Goal: Task Accomplishment & Management: Use online tool/utility

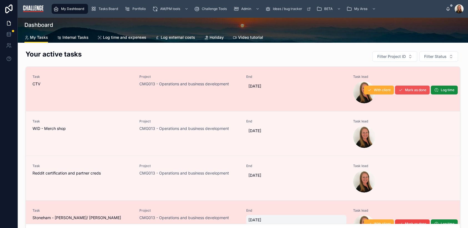
click at [410, 89] on span "Mark as done" at bounding box center [415, 90] width 21 height 4
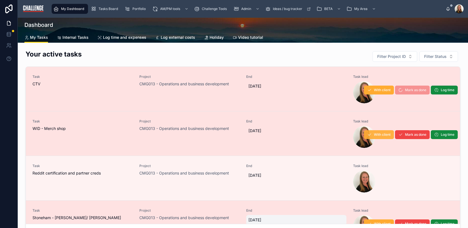
click at [374, 136] on span "With client" at bounding box center [382, 135] width 17 height 4
click at [376, 135] on span "With client" at bounding box center [382, 135] width 17 height 4
click at [110, 132] on div "Task WID - Merch shop" at bounding box center [82, 133] width 100 height 29
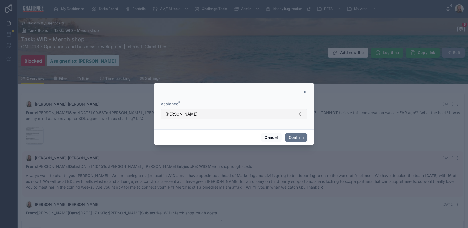
click at [301, 114] on button "[PERSON_NAME]" at bounding box center [234, 114] width 147 height 11
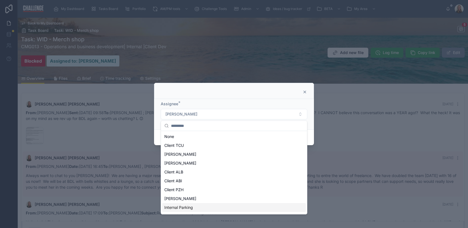
click at [203, 207] on div "Internal Parking" at bounding box center [234, 207] width 144 height 9
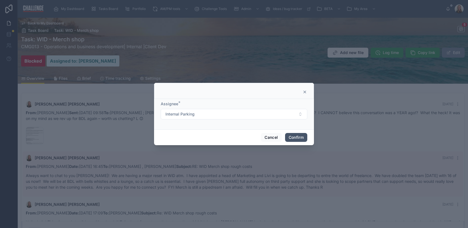
click at [297, 137] on button "Confirm" at bounding box center [296, 137] width 22 height 9
click at [297, 135] on button "Confirm" at bounding box center [296, 137] width 22 height 9
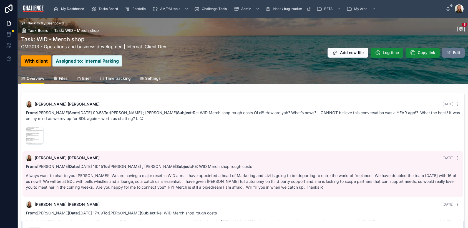
click at [346, 131] on div "image .png" at bounding box center [243, 136] width 434 height 18
click at [54, 23] on span "Back to My Dashboard" at bounding box center [46, 23] width 36 height 4
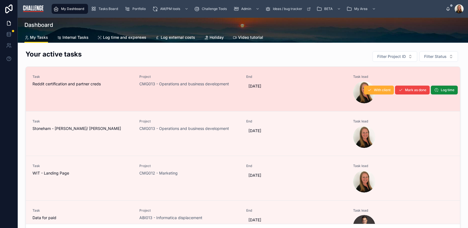
click at [269, 98] on div "End 15/08/2025" at bounding box center [296, 89] width 100 height 29
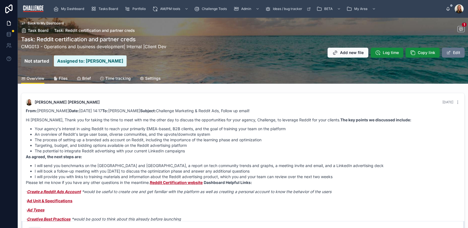
scroll to position [1, 0]
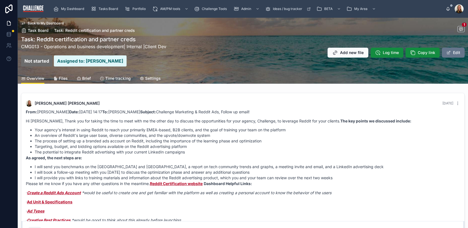
click at [144, 78] on div "Settings" at bounding box center [150, 79] width 21 height 6
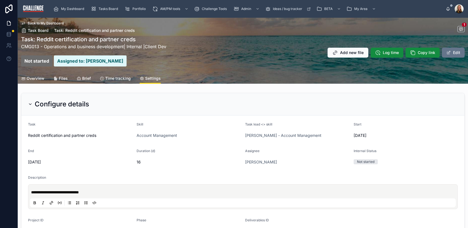
click at [37, 78] on span "Overview" at bounding box center [36, 79] width 18 height 6
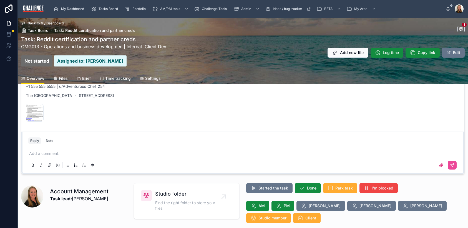
scroll to position [122, 0]
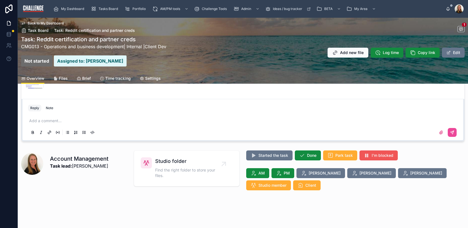
click at [380, 158] on span "I'm blocked" at bounding box center [383, 156] width 22 height 6
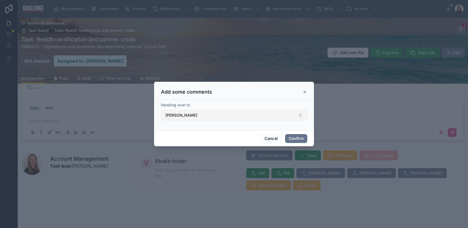
click at [291, 115] on button "Monika Ford" at bounding box center [234, 115] width 147 height 11
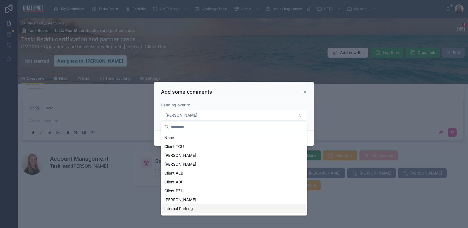
click at [226, 207] on div "Internal Parking" at bounding box center [234, 209] width 144 height 9
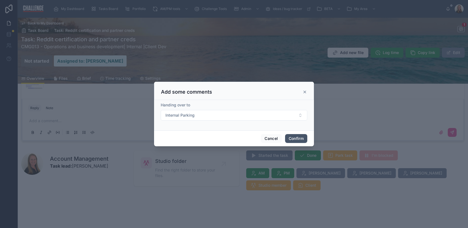
click at [299, 139] on button "Confirm" at bounding box center [296, 138] width 22 height 9
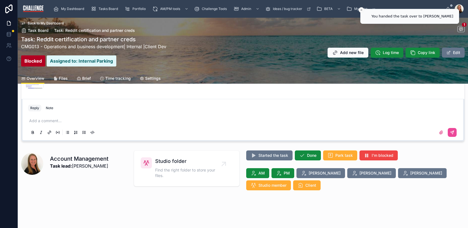
click at [52, 22] on span "Back to My Dashboard" at bounding box center [46, 23] width 36 height 4
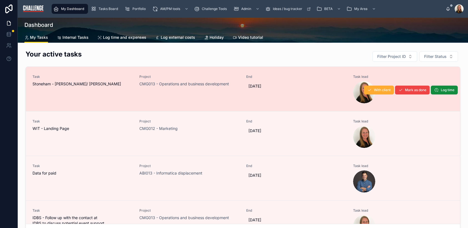
click at [175, 102] on div "Project CMG013 - Operations and business development" at bounding box center [189, 89] width 100 height 29
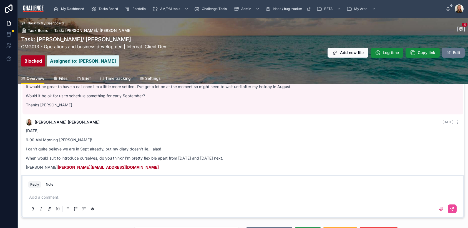
scroll to position [122, 0]
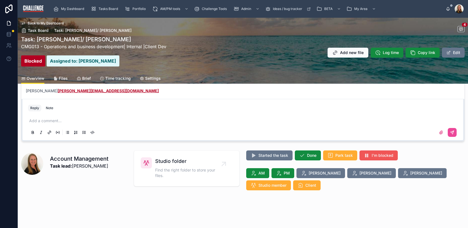
click at [375, 155] on span "I'm blocked" at bounding box center [383, 156] width 22 height 6
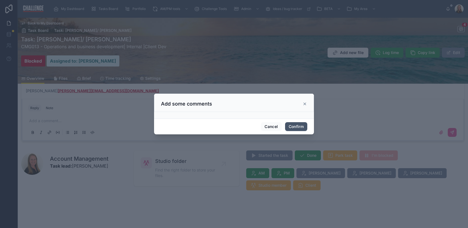
click at [299, 126] on button "Confirm" at bounding box center [296, 126] width 22 height 9
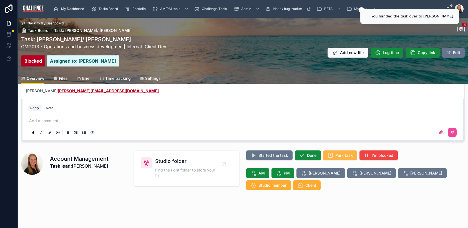
click at [345, 157] on span "Park task" at bounding box center [343, 156] width 17 height 6
click at [49, 22] on span "Back to My Dashboard" at bounding box center [46, 23] width 36 height 4
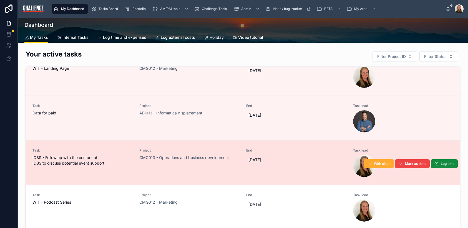
scroll to position [21, 0]
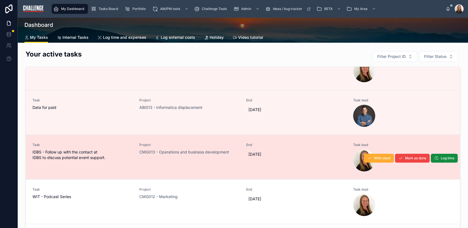
click at [114, 159] on span "IDBS - Follow up with the contact at IDBS to discuss potential event support." at bounding box center [82, 155] width 100 height 11
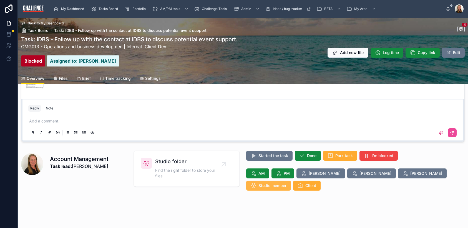
scroll to position [122, 0]
click at [376, 155] on span "I'm blocked" at bounding box center [383, 156] width 22 height 6
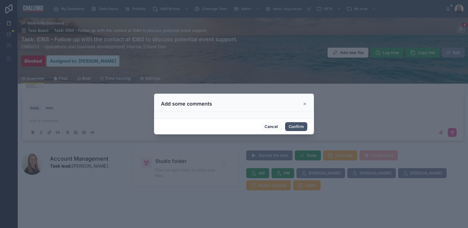
drag, startPoint x: 295, startPoint y: 126, endPoint x: 320, endPoint y: 138, distance: 27.6
click at [295, 126] on button "Confirm" at bounding box center [296, 126] width 22 height 9
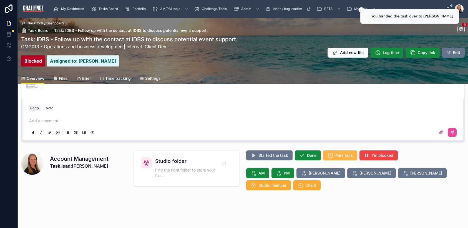
click at [342, 158] on span "Park task" at bounding box center [343, 156] width 17 height 6
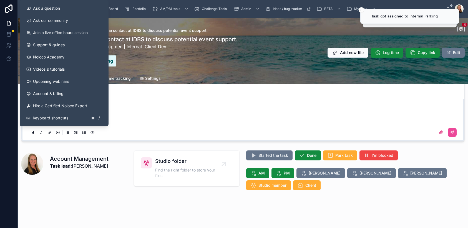
drag, startPoint x: 175, startPoint y: 114, endPoint x: 117, endPoint y: 91, distance: 61.5
click at [175, 114] on div "Add a comment..." at bounding box center [243, 127] width 436 height 28
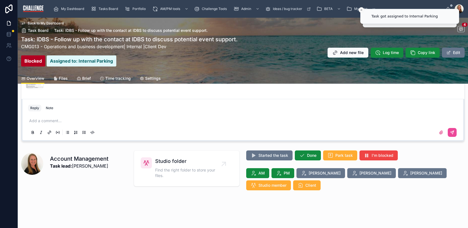
click at [55, 21] on span "Back to My Dashboard" at bounding box center [46, 23] width 36 height 4
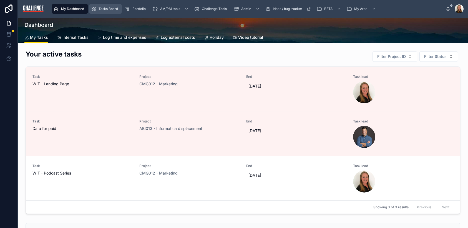
click at [108, 10] on span "Tasks Board" at bounding box center [108, 9] width 19 height 4
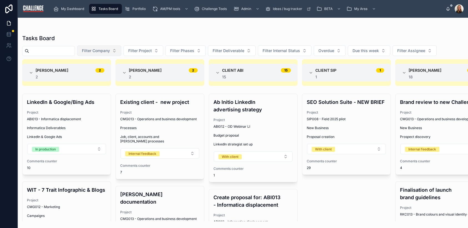
click at [119, 51] on button "Filter Company" at bounding box center [99, 51] width 44 height 11
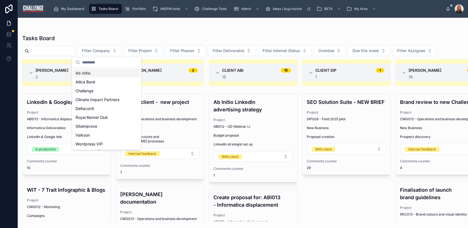
click at [110, 74] on div "Ab Initio" at bounding box center [106, 73] width 67 height 9
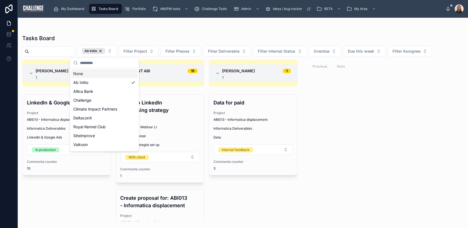
click at [365, 130] on div "Alice Hollis 1 1 LinkedIn & Google/Bing Ads Project ABI013 - Informatica displa…" at bounding box center [243, 141] width 450 height 162
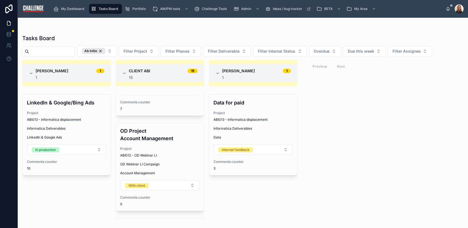
scroll to position [971, 0]
click at [105, 51] on div "Ab Initio" at bounding box center [93, 51] width 23 height 6
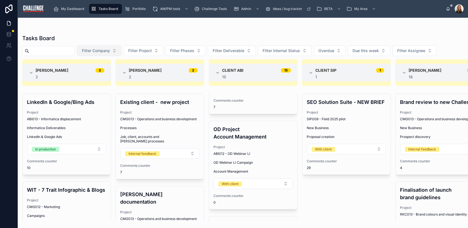
click at [118, 51] on button "Filter Company" at bounding box center [99, 51] width 44 height 11
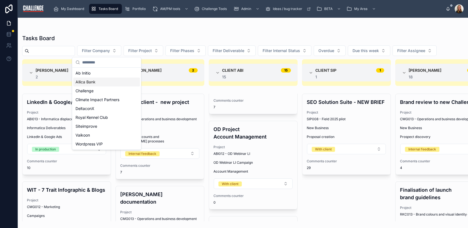
click at [107, 82] on div "Allica Bank" at bounding box center [106, 82] width 67 height 9
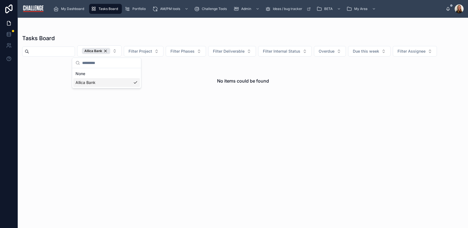
drag, startPoint x: 343, startPoint y: 123, endPoint x: 343, endPoint y: 120, distance: 3.1
click at [343, 123] on div "No items could be found" at bounding box center [243, 141] width 450 height 162
drag, startPoint x: 112, startPoint y: 50, endPoint x: 121, endPoint y: 52, distance: 8.5
click at [110, 50] on div "Allica Bank" at bounding box center [96, 51] width 28 height 6
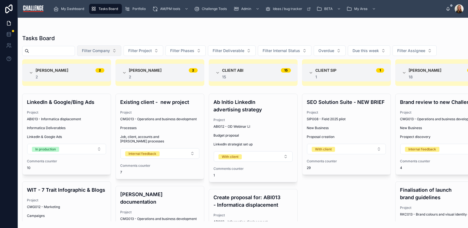
click at [121, 51] on button "Filter Company" at bounding box center [99, 51] width 44 height 11
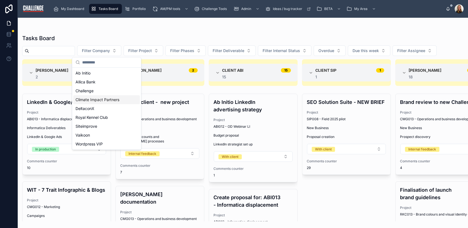
click at [117, 100] on span "Climate Impact Partners" at bounding box center [98, 100] width 44 height 6
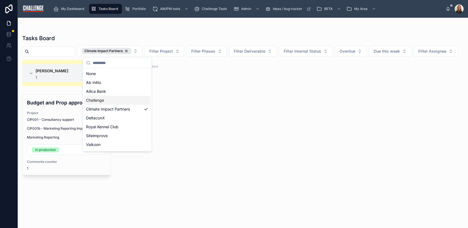
click at [292, 116] on div "Elaine Starborg 1 1 Budget and Prop approval Project CIP001 - Consultancy suppo…" at bounding box center [243, 141] width 450 height 162
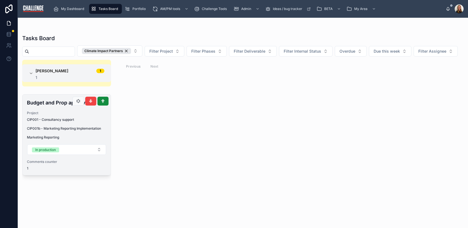
click at [55, 131] on span "CIP001b - Marketing Reporting Implementation" at bounding box center [66, 129] width 79 height 4
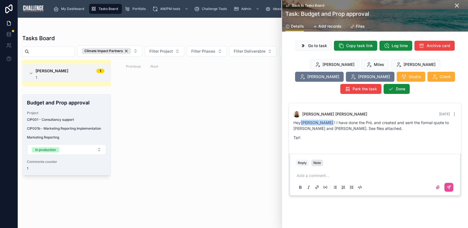
click at [317, 161] on div "Note" at bounding box center [316, 163] width 7 height 4
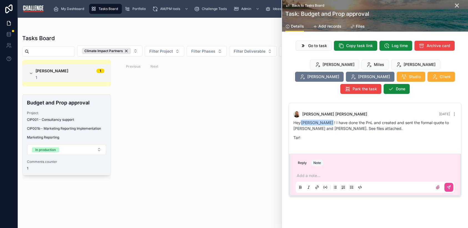
click at [301, 173] on p at bounding box center [376, 176] width 159 height 6
click at [328, 173] on p at bounding box center [376, 176] width 159 height 6
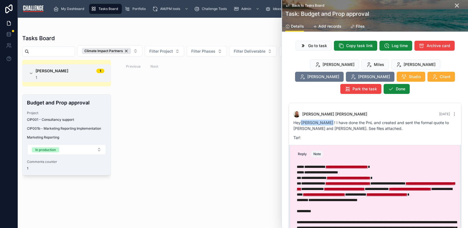
scroll to position [32, 0]
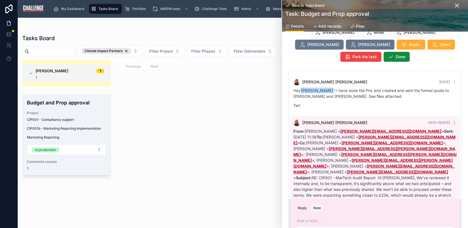
scroll to position [0, 0]
click at [301, 205] on button "Reply" at bounding box center [302, 208] width 13 height 7
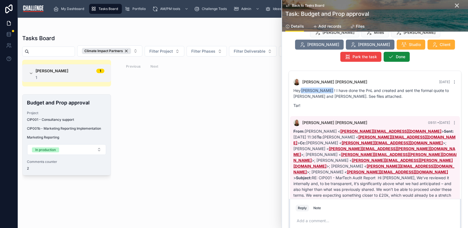
click at [310, 218] on p at bounding box center [376, 221] width 159 height 6
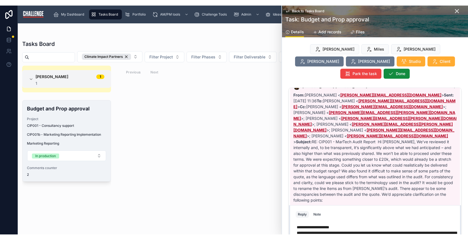
scroll to position [59, 0]
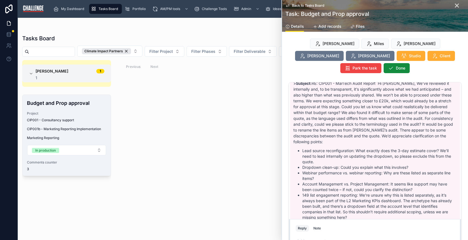
click at [203, 97] on div "Elaine Starborg 1 1 Budget and Prop approval Project CIP001 - Consultancy suppo…" at bounding box center [243, 146] width 450 height 173
click at [455, 6] on icon at bounding box center [457, 5] width 7 height 7
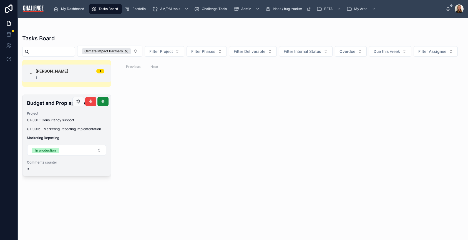
click at [81, 122] on div "CIP001 - Consultancy support" at bounding box center [66, 120] width 79 height 4
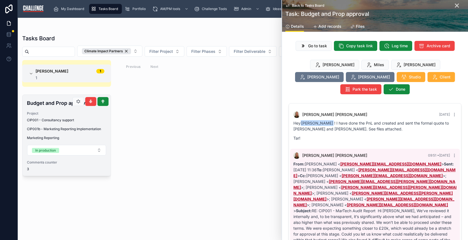
scroll to position [229, 0]
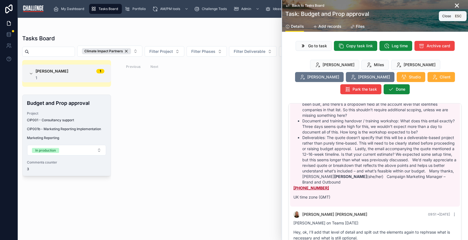
click at [455, 6] on icon at bounding box center [456, 5] width 3 height 3
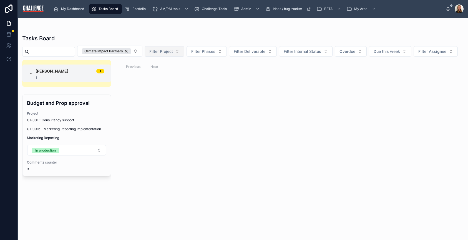
click at [131, 50] on div "Climate Impact Partners" at bounding box center [106, 51] width 49 height 6
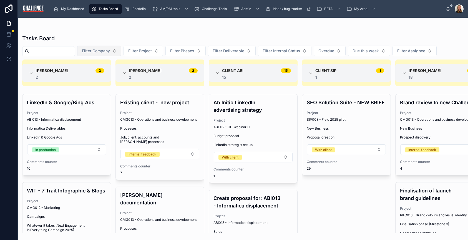
click at [110, 51] on span "Filter Company" at bounding box center [96, 51] width 28 height 6
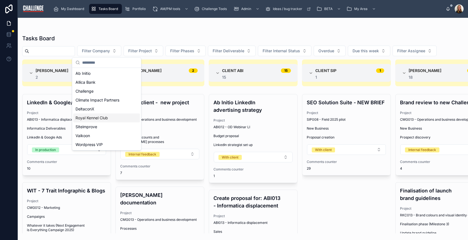
click at [118, 118] on div "Royal Kennel Club" at bounding box center [106, 117] width 67 height 9
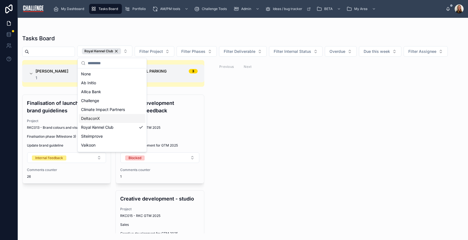
click at [426, 177] on div "Elaine Starborg 1 1 Finalisation of launch brand guidelines Project RKC013 - Br…" at bounding box center [243, 146] width 450 height 173
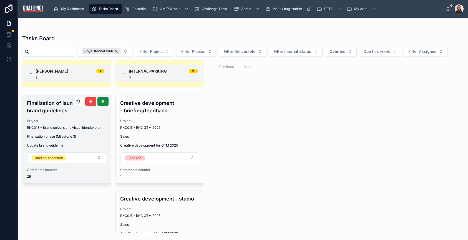
click at [84, 149] on div "Finalisation of launch brand guidelines Project RKC013 - Brand colours and visu…" at bounding box center [66, 139] width 88 height 88
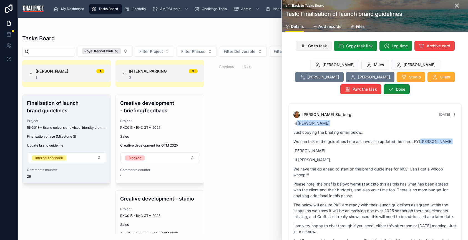
click at [315, 43] on span "Go to task" at bounding box center [317, 46] width 19 height 6
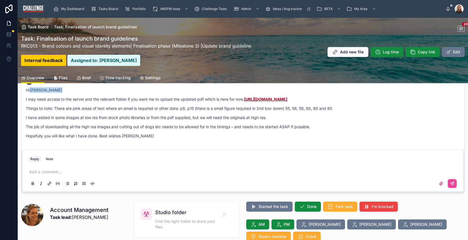
scroll to position [119, 0]
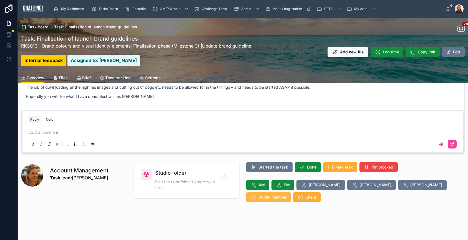
click at [287, 194] on span "Studio member" at bounding box center [272, 197] width 28 height 6
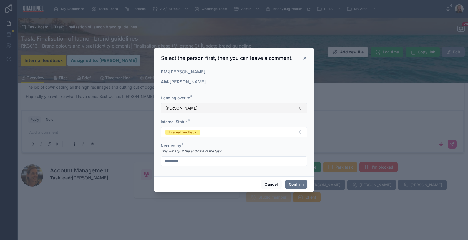
click at [242, 111] on button "[PERSON_NAME]" at bounding box center [234, 108] width 147 height 11
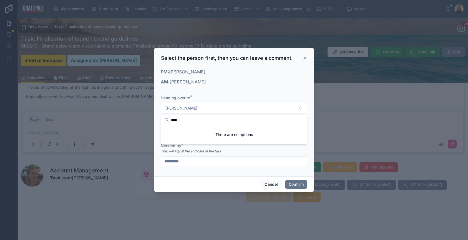
drag, startPoint x: 184, startPoint y: 119, endPoint x: 174, endPoint y: 122, distance: 10.3
click at [159, 120] on div "My Dashboard Tasks Board Portfolio AM/PM tools Challenge Tools Admin Ideas / bu…" at bounding box center [234, 120] width 468 height 240
drag, startPoint x: 181, startPoint y: 120, endPoint x: 179, endPoint y: 118, distance: 3.0
click at [155, 119] on div "My Dashboard Tasks Board Portfolio AM/PM tools Challenge Tools Admin Ideas / bu…" at bounding box center [234, 120] width 468 height 240
type input "**"
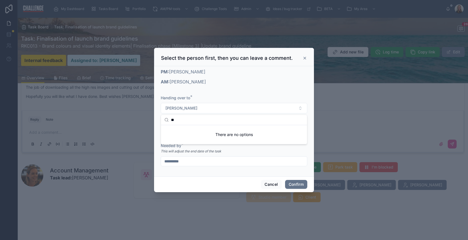
drag, startPoint x: 176, startPoint y: 119, endPoint x: 165, endPoint y: 120, distance: 11.4
click at [165, 120] on div "**" at bounding box center [234, 120] width 146 height 10
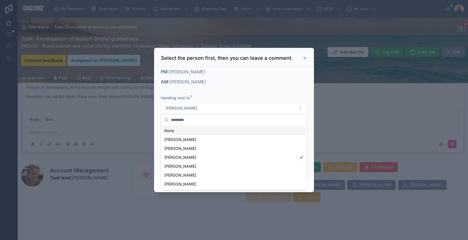
click at [307, 57] on icon at bounding box center [305, 58] width 4 height 4
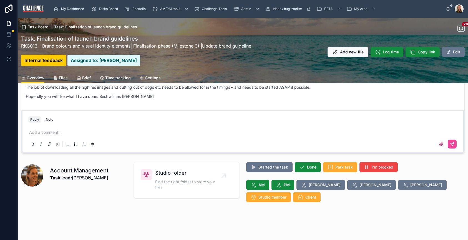
click at [299, 212] on div "Task Board Task: Finalisation of launch brand guidelines 26 Task: Finalisation …" at bounding box center [243, 69] width 450 height 341
click at [285, 11] on span "Ideas / bug tracker" at bounding box center [287, 9] width 29 height 4
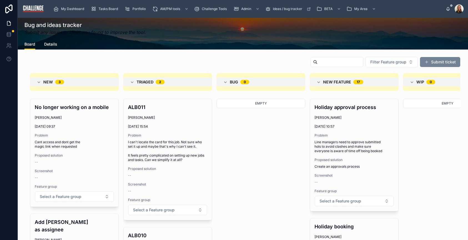
click at [436, 63] on button "Submit ticket" at bounding box center [440, 62] width 40 height 10
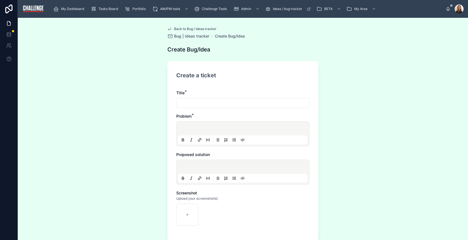
click at [201, 102] on input "text" at bounding box center [243, 103] width 133 height 8
type input "**********"
click at [203, 128] on p at bounding box center [243, 129] width 129 height 6
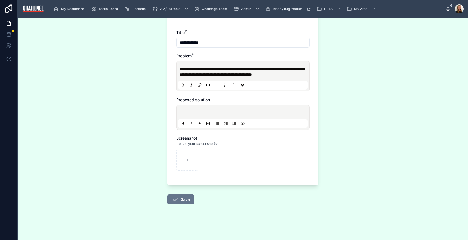
scroll to position [63, 0]
click at [195, 113] on p at bounding box center [243, 113] width 129 height 6
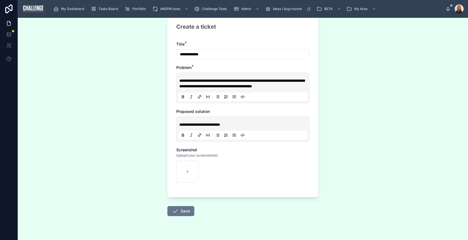
scroll to position [48, 0]
click at [188, 89] on p "**********" at bounding box center [243, 83] width 129 height 11
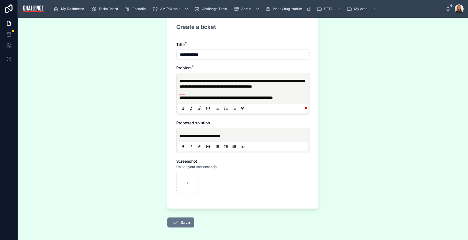
click at [244, 139] on p "**********" at bounding box center [243, 136] width 129 height 6
click at [244, 85] on span "**********" at bounding box center [241, 83] width 125 height 9
drag, startPoint x: 240, startPoint y: 147, endPoint x: 229, endPoint y: 133, distance: 18.0
click at [240, 139] on p "**********" at bounding box center [243, 136] width 129 height 6
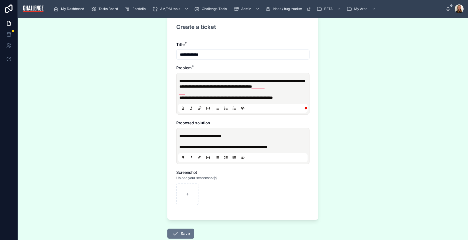
click at [218, 162] on div "**********" at bounding box center [242, 146] width 129 height 32
click at [217, 150] on p "**********" at bounding box center [243, 147] width 129 height 6
click at [216, 149] on span "**********" at bounding box center [223, 147] width 88 height 4
click at [217, 150] on p "**********" at bounding box center [243, 147] width 129 height 6
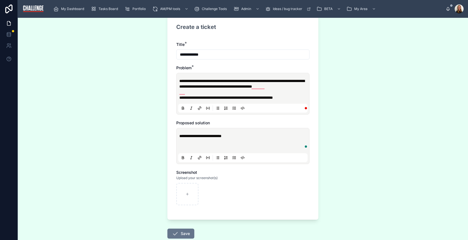
click at [230, 100] on p "**********" at bounding box center [243, 98] width 129 height 6
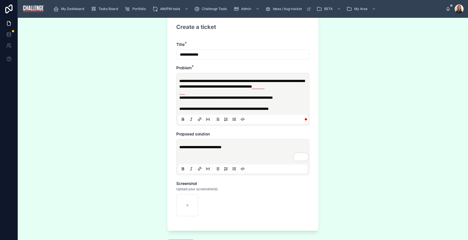
click at [269, 110] on span "**********" at bounding box center [223, 109] width 89 height 4
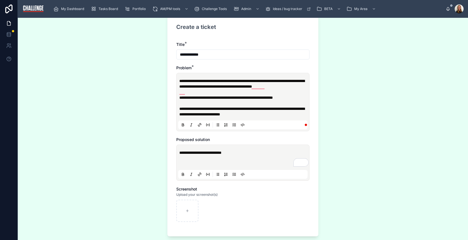
click at [231, 116] on span "**********" at bounding box center [241, 111] width 125 height 9
click at [267, 117] on p "**********" at bounding box center [243, 111] width 129 height 11
click at [200, 161] on p "To enrich screen reader interactions, please activate Accessibility in Grammarl…" at bounding box center [243, 158] width 129 height 6
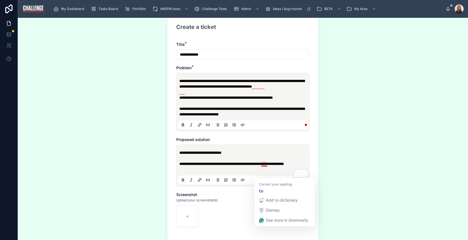
click at [262, 165] on span "**********" at bounding box center [231, 164] width 105 height 4
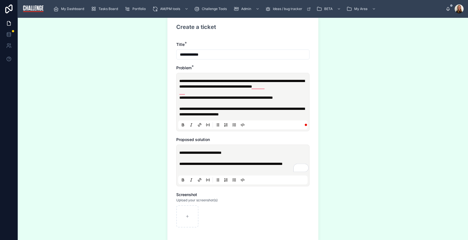
scroll to position [116, 0]
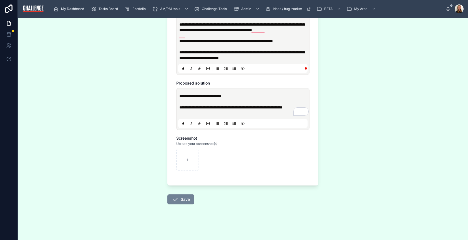
click at [175, 201] on icon at bounding box center [175, 199] width 7 height 7
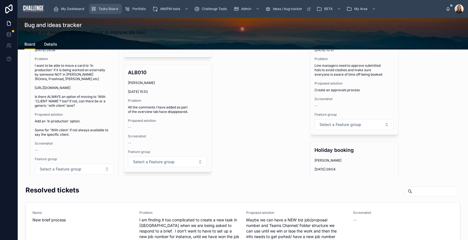
click at [103, 9] on span "Tasks Board" at bounding box center [108, 9] width 19 height 4
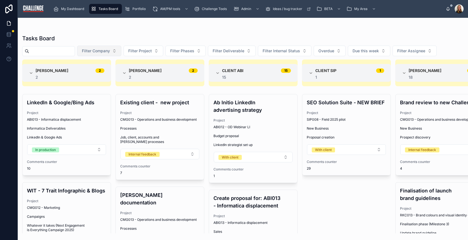
click at [121, 51] on button "Filter Company" at bounding box center [99, 51] width 44 height 11
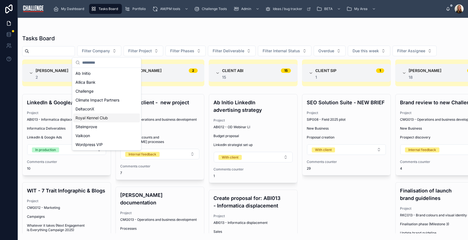
click at [97, 116] on span "Royal Kennel Club" at bounding box center [92, 118] width 32 height 6
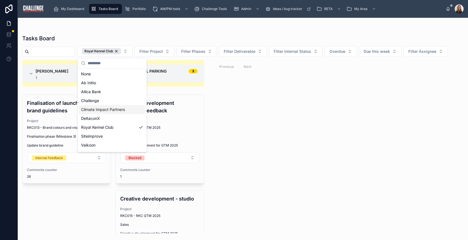
click at [426, 111] on div "Elaine Starborg 1 1 Finalisation of launch brand guidelines Project RKC013 - Br…" at bounding box center [243, 146] width 450 height 173
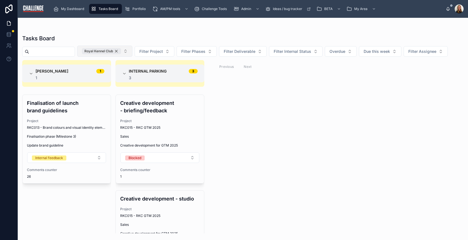
click at [121, 51] on div "Royal Kennel Club" at bounding box center [101, 51] width 39 height 6
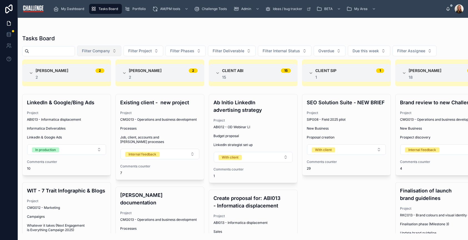
click at [121, 51] on button "Filter Company" at bounding box center [99, 51] width 44 height 11
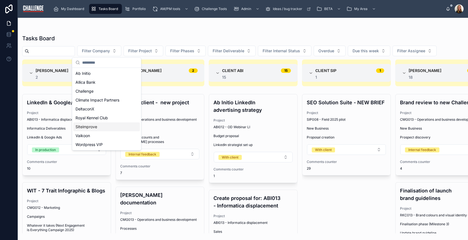
click at [112, 127] on div "Siteimprove" at bounding box center [106, 126] width 67 height 9
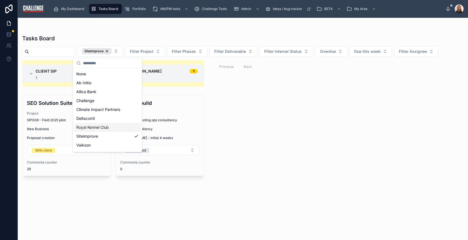
click at [346, 175] on div "Client SIP 1 1 SEO Solution Suite - NEW BRIEF Project SIP008 - Field 2025 pilot…" at bounding box center [243, 146] width 450 height 173
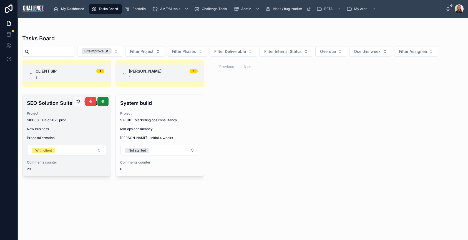
click at [79, 125] on div "SEO Solution Suite - NEW BRIEF Project SIP008 - Field 2025 pilot New Business P…" at bounding box center [66, 135] width 88 height 81
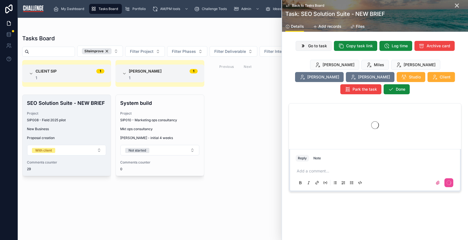
click at [321, 47] on span "Go to task" at bounding box center [317, 46] width 19 height 6
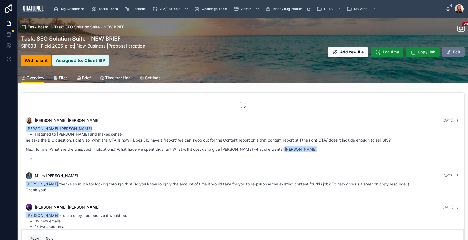
scroll to position [1106, 0]
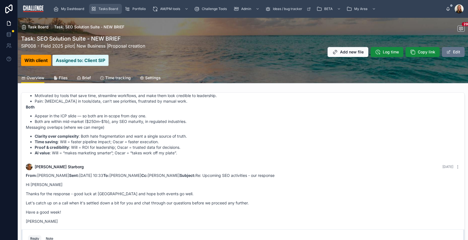
click at [108, 7] on span "Tasks Board" at bounding box center [108, 9] width 19 height 4
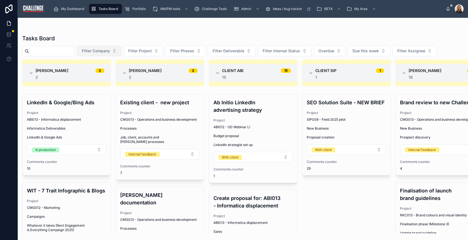
click at [121, 51] on button "Filter Company" at bounding box center [99, 51] width 44 height 11
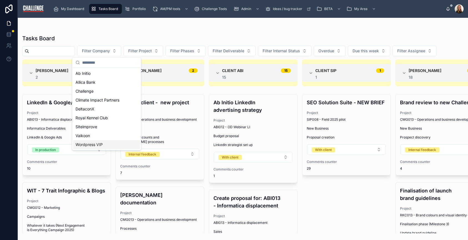
click at [110, 141] on div "Wordpress VIP" at bounding box center [106, 144] width 67 height 9
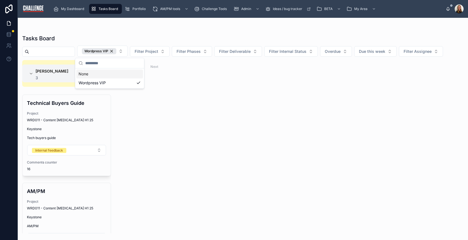
click at [341, 163] on div "Elaine Starborg 3 3 Technical Buyers Guide Project WRD011 - Content Retainer H1…" at bounding box center [243, 146] width 450 height 173
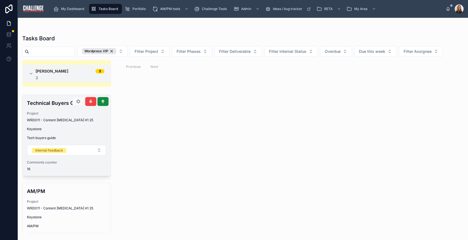
click at [59, 119] on span "WRD011 - Content Retainer H1 25" at bounding box center [60, 120] width 66 height 4
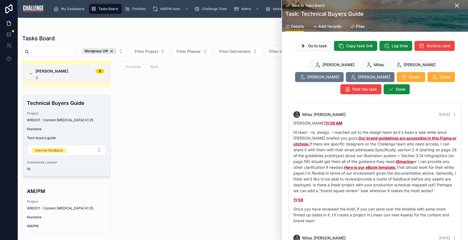
scroll to position [1659, 0]
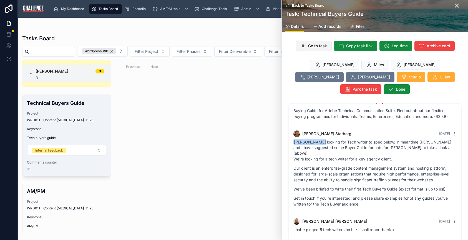
click at [314, 46] on span "Go to task" at bounding box center [317, 46] width 19 height 6
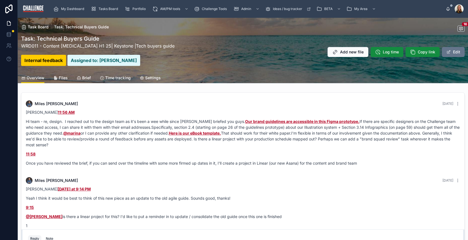
scroll to position [1090, 0]
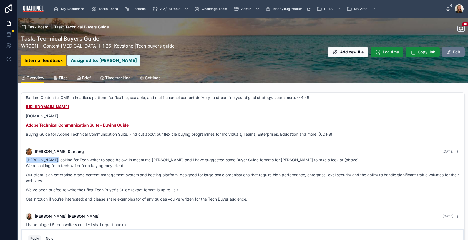
click at [83, 46] on link "WRD011 - Content [MEDICAL_DATA] H1 25" at bounding box center [66, 46] width 90 height 6
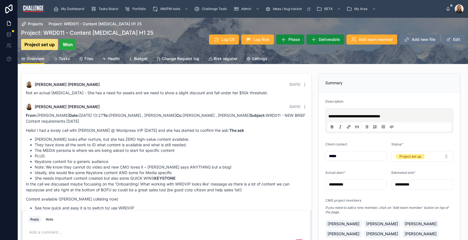
scroll to position [130, 0]
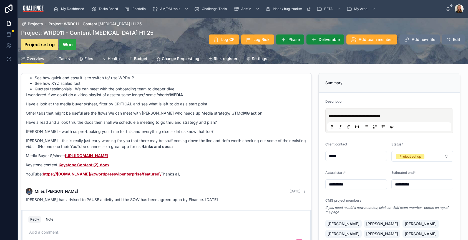
click at [66, 57] on span "Tasks" at bounding box center [64, 59] width 11 height 6
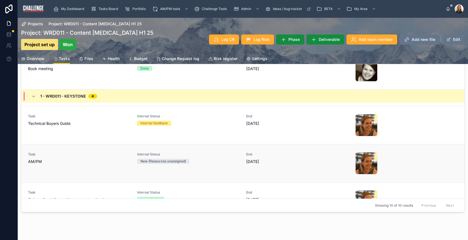
scroll to position [189, 0]
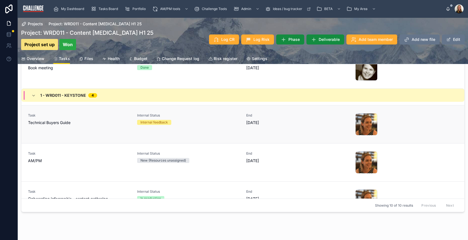
click at [51, 125] on div "Task Technical Buyers Guide" at bounding box center [79, 124] width 102 height 22
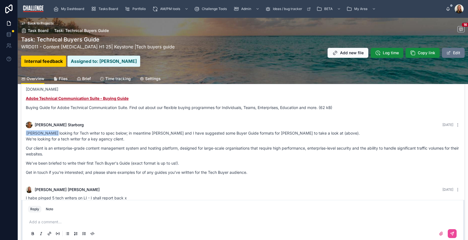
scroll to position [1090, 0]
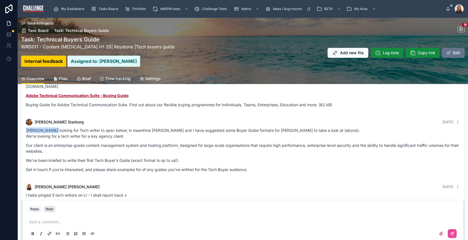
click at [50, 209] on div "Note" at bounding box center [49, 209] width 7 height 4
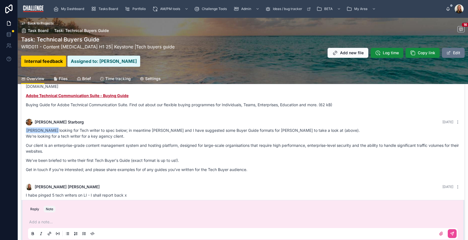
click at [52, 222] on p at bounding box center [244, 222] width 430 height 6
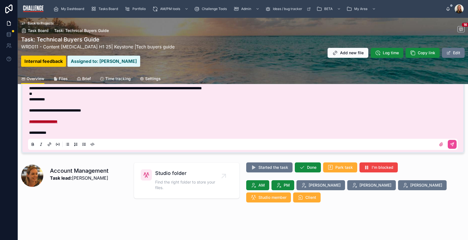
scroll to position [120, 0]
click at [451, 143] on button at bounding box center [452, 143] width 9 height 9
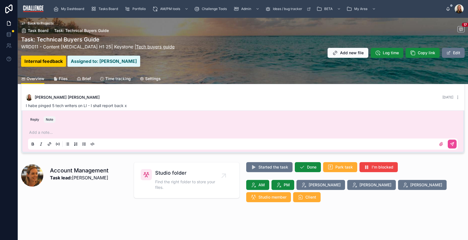
click at [136, 46] on link "Tech buyers guide" at bounding box center [155, 47] width 39 height 6
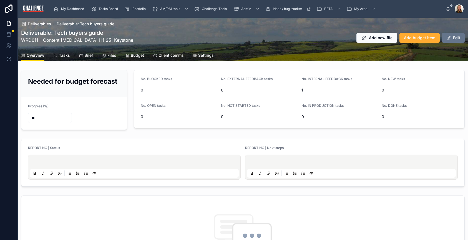
click at [65, 56] on span "Tasks" at bounding box center [64, 55] width 11 height 6
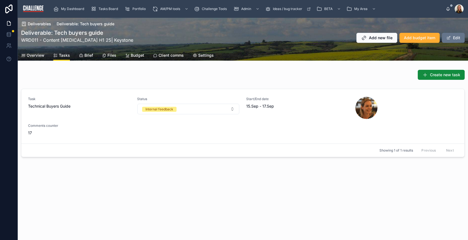
click at [37, 56] on span "Overview" at bounding box center [36, 55] width 18 height 6
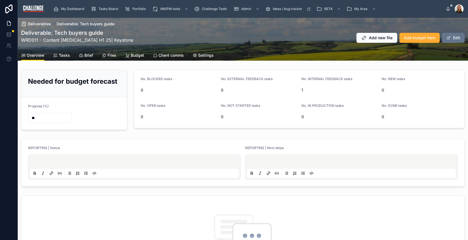
click at [68, 55] on span "Tasks" at bounding box center [64, 55] width 11 height 6
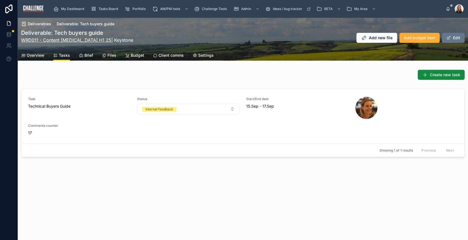
click at [80, 38] on link "WRD011 - Content [MEDICAL_DATA] H1 25" at bounding box center [66, 40] width 90 height 6
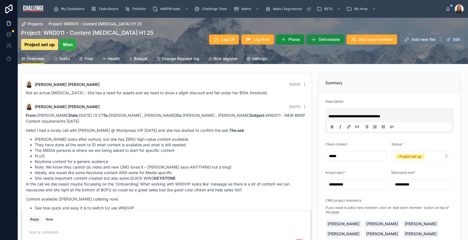
scroll to position [130, 0]
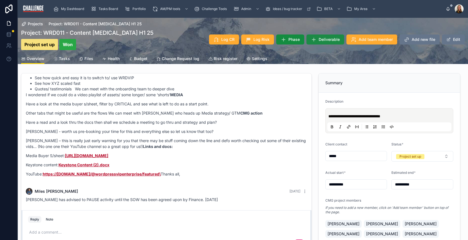
click at [323, 40] on span "Deliverable" at bounding box center [329, 40] width 21 height 6
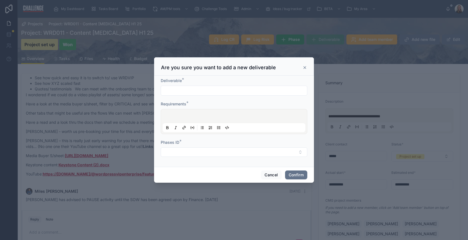
click at [218, 86] on div at bounding box center [234, 91] width 147 height 10
click at [218, 90] on input "text" at bounding box center [234, 91] width 146 height 8
type input "**********"
click at [273, 172] on button "Cancel" at bounding box center [271, 174] width 21 height 9
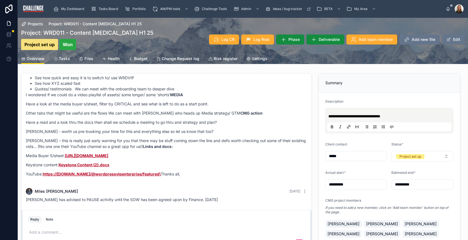
click at [64, 59] on span "Tasks" at bounding box center [64, 59] width 11 height 6
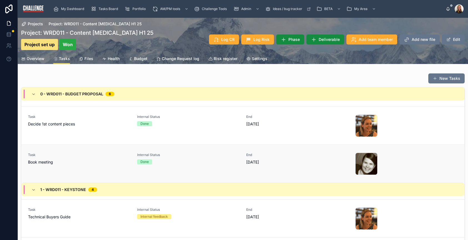
scroll to position [157, 0]
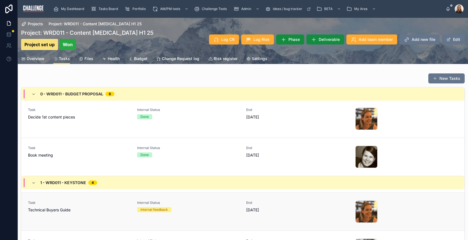
click at [85, 206] on div "Task Technical Buyers Guide" at bounding box center [79, 206] width 102 height 12
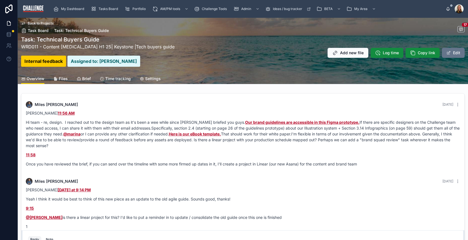
scroll to position [1222, 0]
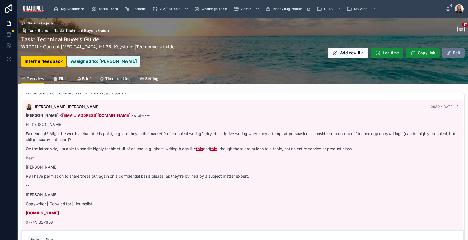
click at [83, 45] on link "WRD011 - Content [MEDICAL_DATA] H1 25" at bounding box center [66, 47] width 90 height 6
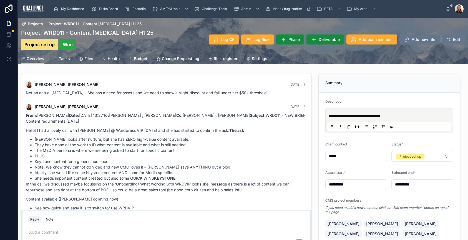
scroll to position [130, 0]
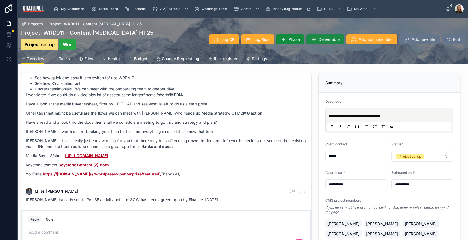
click at [326, 39] on span "Deliverable" at bounding box center [329, 40] width 21 height 6
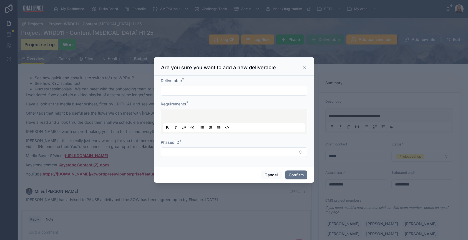
click at [189, 91] on input "text" at bounding box center [234, 91] width 146 height 8
click at [172, 152] on button "Select Button" at bounding box center [234, 151] width 147 height 9
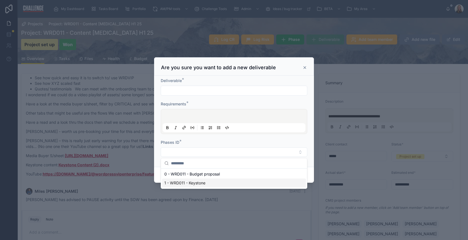
click at [215, 181] on div "1 - WRD011 - Keystone" at bounding box center [234, 182] width 144 height 9
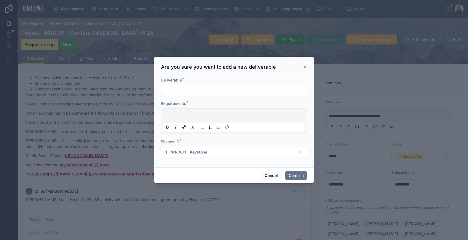
click at [185, 90] on input "text" at bounding box center [234, 90] width 146 height 8
type input "**********"
click at [192, 117] on p at bounding box center [235, 117] width 143 height 6
click at [296, 173] on button "Confirm" at bounding box center [296, 175] width 22 height 9
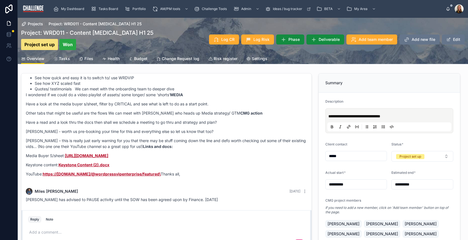
click at [64, 60] on span "Tasks" at bounding box center [64, 59] width 11 height 6
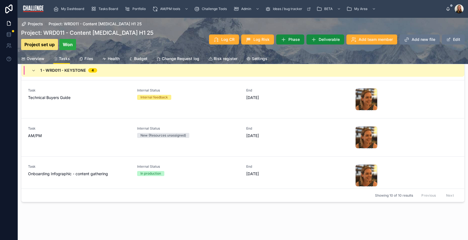
scroll to position [203, 0]
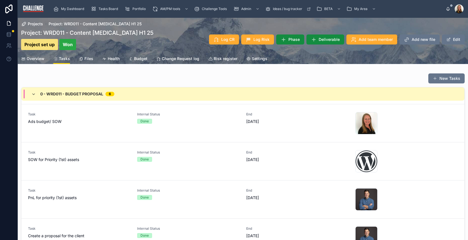
click at [35, 92] on icon at bounding box center [33, 94] width 4 height 4
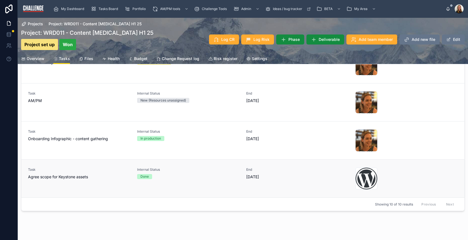
scroll to position [65, 0]
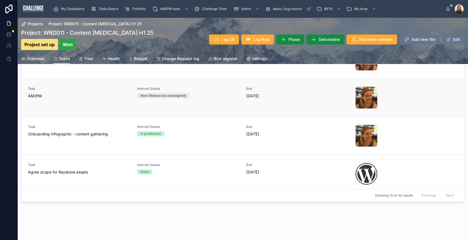
scroll to position [15, 0]
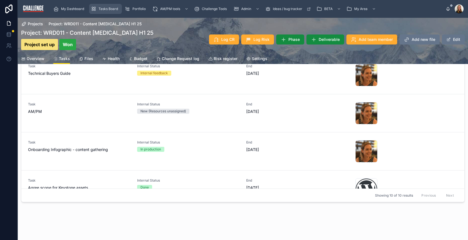
click at [105, 9] on span "Tasks Board" at bounding box center [108, 9] width 19 height 4
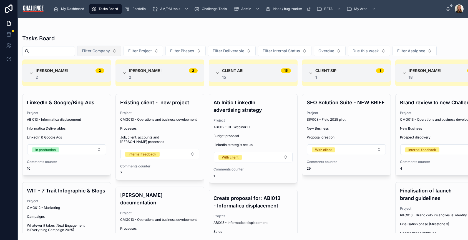
click at [120, 52] on button "Filter Company" at bounding box center [99, 51] width 44 height 11
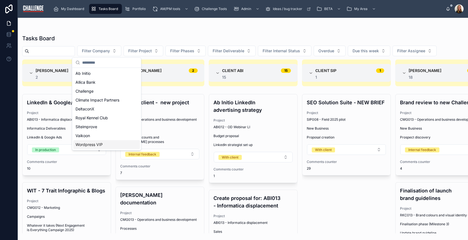
click at [104, 145] on div "Wordpress VIP" at bounding box center [106, 144] width 67 height 9
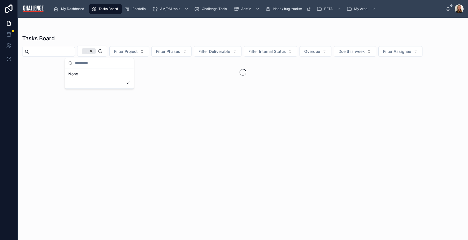
click at [352, 153] on div at bounding box center [243, 146] width 450 height 173
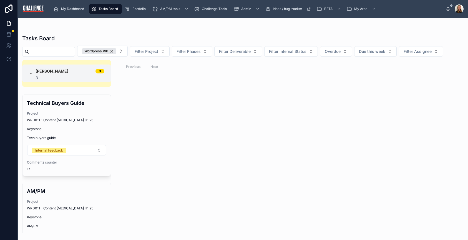
click at [152, 128] on div "Elaine Starborg 3 3 Technical Buyers Guide Project WRD011 - Content Retainer H1…" at bounding box center [243, 146] width 450 height 173
click at [116, 52] on div "Wordpress VIP" at bounding box center [99, 51] width 34 height 6
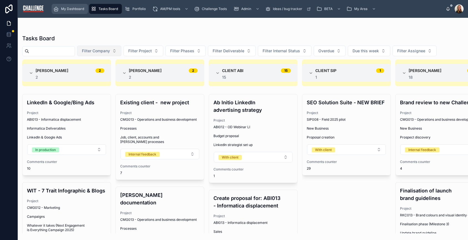
click at [78, 7] on span "My Dashboard" at bounding box center [72, 9] width 23 height 4
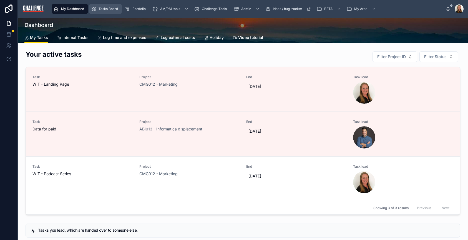
click at [104, 8] on span "Tasks Board" at bounding box center [108, 9] width 19 height 4
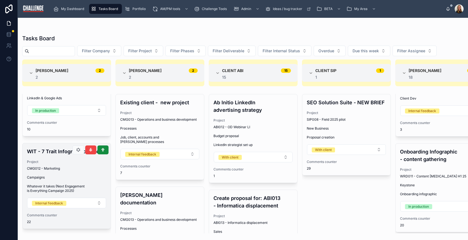
scroll to position [51, 0]
click at [81, 166] on div "CMG012 - Marketing" at bounding box center [66, 168] width 79 height 4
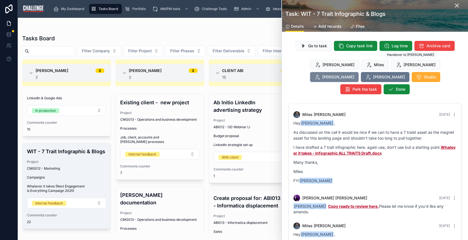
click at [354, 74] on span "[PERSON_NAME]" at bounding box center [338, 77] width 32 height 6
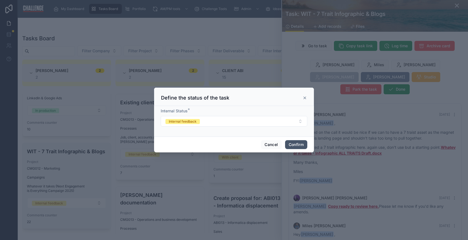
drag, startPoint x: 297, startPoint y: 144, endPoint x: 300, endPoint y: 146, distance: 3.2
click at [297, 144] on button "Confirm" at bounding box center [296, 144] width 22 height 9
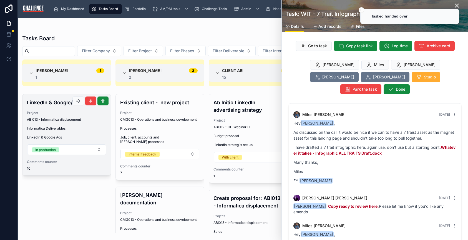
drag, startPoint x: 65, startPoint y: 214, endPoint x: 96, endPoint y: 164, distance: 58.6
click at [66, 214] on div "LinkedIn & Google/Bing Ads Project ABI013 - Informatica displacement Informatic…" at bounding box center [66, 163] width 89 height 139
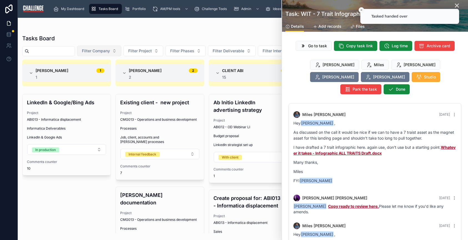
click at [120, 52] on button "Filter Company" at bounding box center [99, 51] width 44 height 11
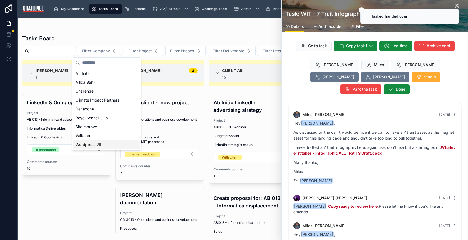
click at [99, 142] on span "Wordpress VIP" at bounding box center [89, 145] width 27 height 6
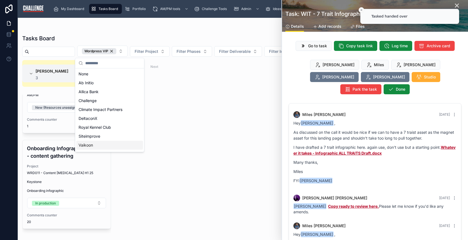
scroll to position [131, 0]
click at [454, 4] on icon at bounding box center [457, 5] width 7 height 7
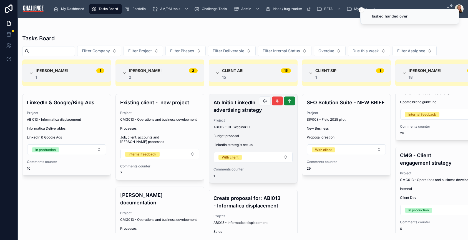
scroll to position [1502, 0]
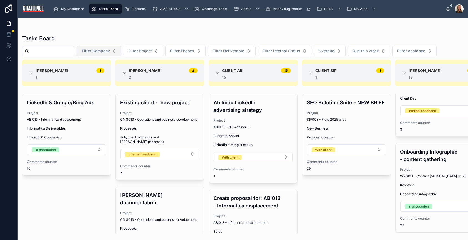
click at [110, 50] on span "Filter Company" at bounding box center [96, 51] width 28 height 6
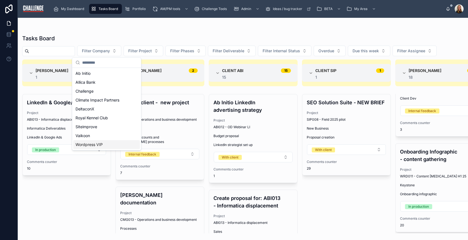
click at [98, 144] on span "Wordpress VIP" at bounding box center [89, 145] width 27 height 6
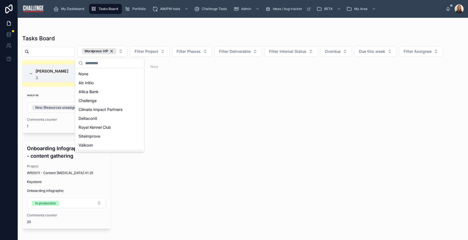
scroll to position [131, 0]
drag, startPoint x: 306, startPoint y: 138, endPoint x: 296, endPoint y: 135, distance: 11.3
click at [306, 138] on div "Elaine Starborg 3 3 Technical Buyers Guide Project WRD011 - Content Retainer H1…" at bounding box center [243, 146] width 450 height 173
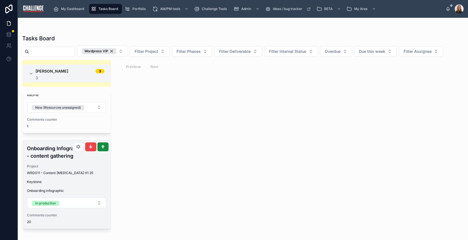
click at [51, 170] on div "Project WRD011 - Content Retainer H1 25" at bounding box center [66, 169] width 79 height 11
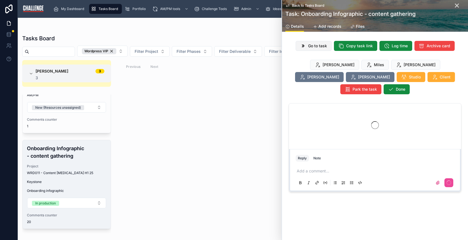
click at [308, 47] on span "Go to task" at bounding box center [317, 46] width 19 height 6
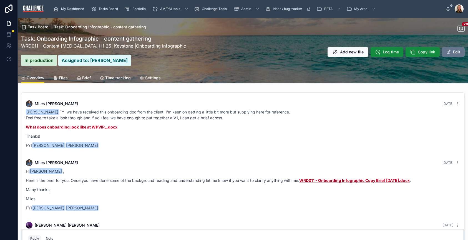
scroll to position [813, 0]
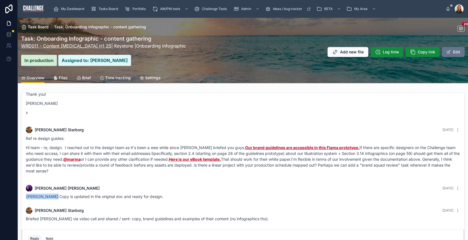
click at [78, 45] on link "WRD011 - Content [MEDICAL_DATA] H1 25" at bounding box center [66, 46] width 90 height 6
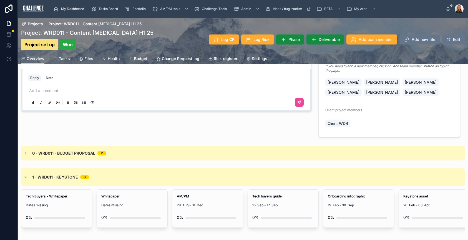
scroll to position [150, 0]
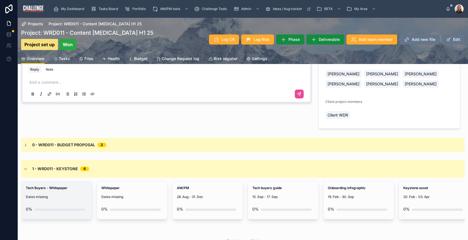
click at [63, 194] on span "Dates missing" at bounding box center [57, 196] width 62 height 4
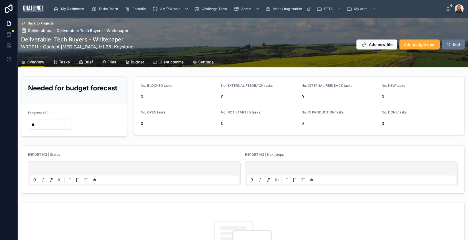
click at [59, 63] on span "Tasks" at bounding box center [64, 62] width 11 height 6
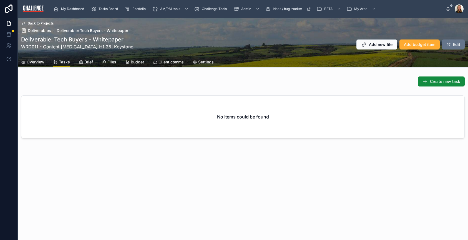
drag, startPoint x: 451, startPoint y: 81, endPoint x: 216, endPoint y: 164, distance: 248.7
click at [216, 164] on div "Back to Projects Deliverables Deliverable: Tech Buyers - Whitepaper Deliverable…" at bounding box center [243, 98] width 450 height 160
click at [203, 167] on div "Back to Projects Deliverables Deliverable: Tech Buyers - Whitepaper Deliverable…" at bounding box center [243, 98] width 450 height 160
click at [35, 65] on link "Overview" at bounding box center [32, 62] width 23 height 11
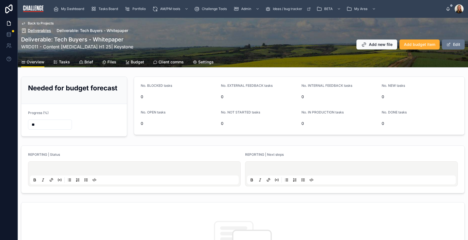
click at [34, 29] on span "Deliverables" at bounding box center [39, 31] width 23 height 6
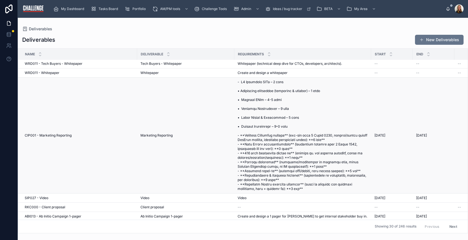
scroll to position [1, 0]
click at [55, 74] on span "WRD011 - Whitepaper" at bounding box center [42, 72] width 35 height 4
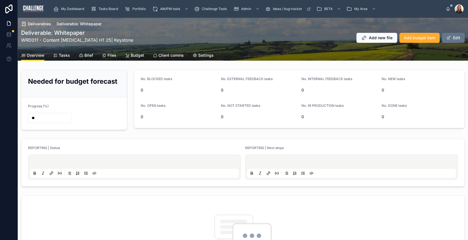
click at [210, 55] on span "Settings" at bounding box center [206, 55] width 16 height 6
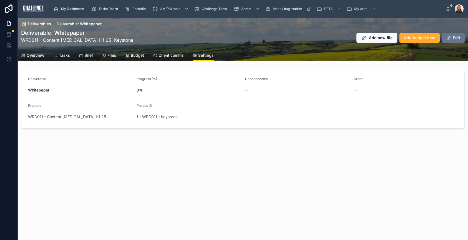
click at [61, 55] on span "Tasks" at bounding box center [64, 55] width 11 height 6
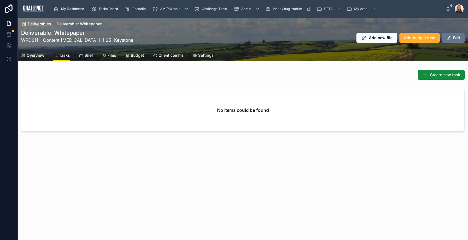
click at [38, 25] on span "Deliverables" at bounding box center [39, 24] width 23 height 6
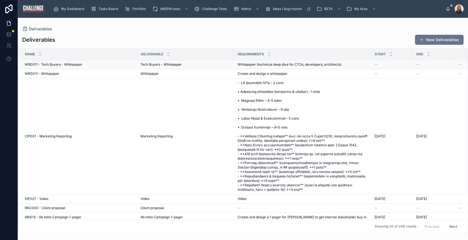
click at [462, 65] on div "--" at bounding box center [475, 64] width 35 height 4
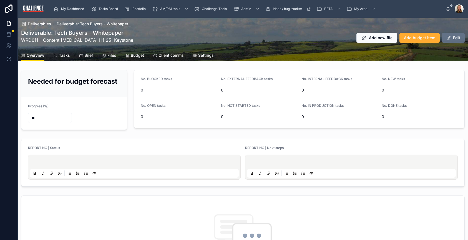
click at [450, 38] on button "Edit" at bounding box center [453, 38] width 23 height 10
click at [203, 57] on span "Settings" at bounding box center [206, 55] width 16 height 6
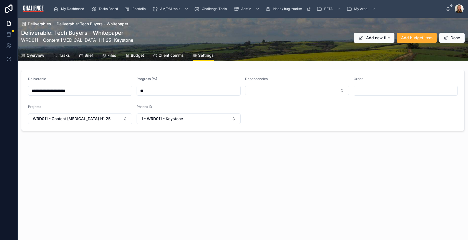
click at [37, 54] on span "Overview" at bounding box center [36, 55] width 18 height 6
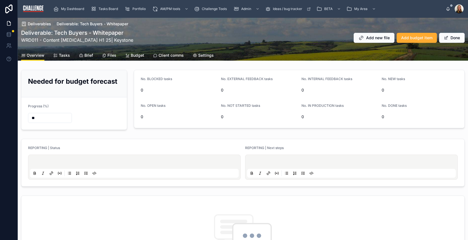
click at [202, 55] on span "Settings" at bounding box center [206, 55] width 16 height 6
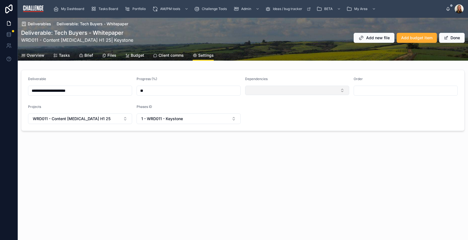
click at [344, 89] on button "Select Button" at bounding box center [297, 90] width 104 height 9
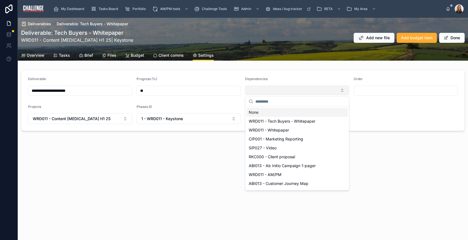
click at [344, 89] on button "Select Button" at bounding box center [297, 90] width 104 height 9
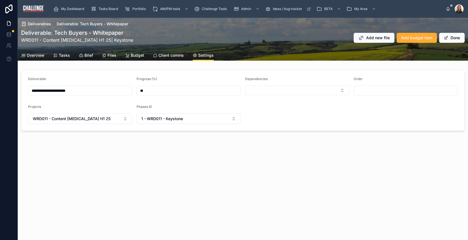
click at [116, 94] on input "**********" at bounding box center [80, 91] width 104 height 8
click at [125, 121] on button "WRD011 - Content [MEDICAL_DATA] H1 25" at bounding box center [80, 118] width 104 height 11
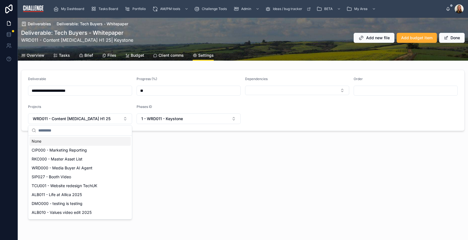
click at [102, 143] on div "None" at bounding box center [79, 141] width 101 height 9
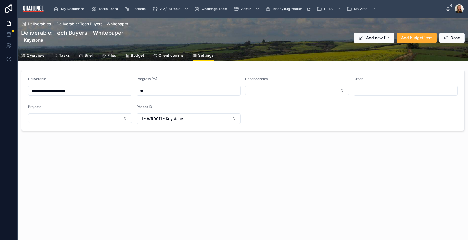
drag, startPoint x: 209, startPoint y: 57, endPoint x: 208, endPoint y: 60, distance: 3.2
click at [210, 57] on span "Settings" at bounding box center [206, 55] width 16 height 6
drag, startPoint x: 77, startPoint y: 87, endPoint x: 0, endPoint y: 131, distance: 88.6
click at [0, 88] on html "**********" at bounding box center [234, 120] width 468 height 240
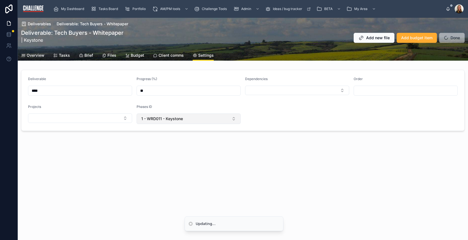
type input "****"
click at [237, 117] on button "1 - WRD011 - Keystone" at bounding box center [189, 118] width 104 height 11
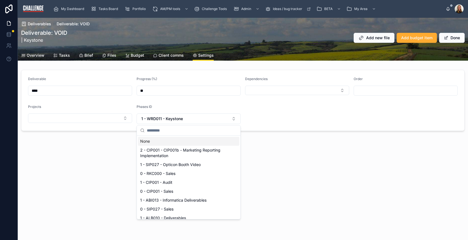
click at [182, 141] on div "None" at bounding box center [188, 141] width 101 height 9
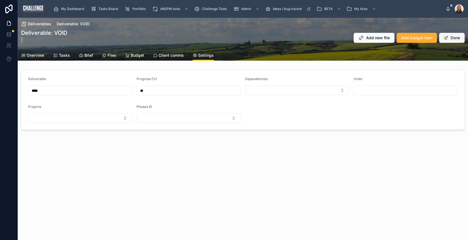
click at [446, 37] on span at bounding box center [446, 38] width 4 height 4
click at [266, 179] on div "Deliverables Deliverable: VOID Deliverable: VOID | Add new file Add budget item…" at bounding box center [243, 129] width 450 height 222
click at [39, 24] on span "Deliverables" at bounding box center [39, 24] width 23 height 6
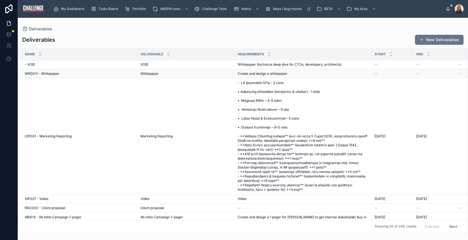
click at [49, 73] on span "WRD011 - Whitepaper" at bounding box center [42, 73] width 35 height 4
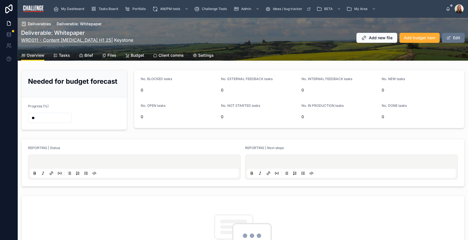
click at [61, 39] on link "WRD011 - Content [MEDICAL_DATA] H1 25" at bounding box center [66, 40] width 90 height 6
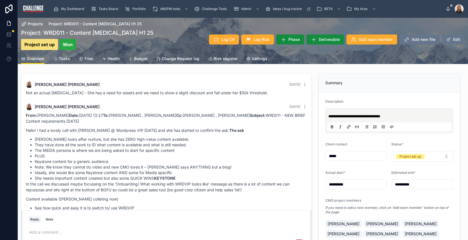
scroll to position [130, 0]
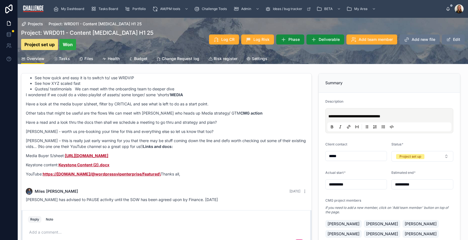
click at [245, 113] on strong "CMG action" at bounding box center [251, 112] width 22 height 5
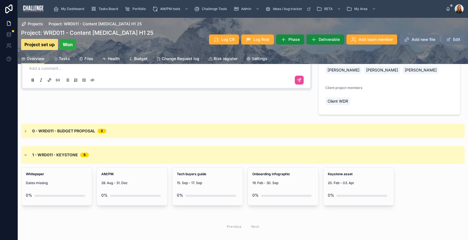
scroll to position [165, 0]
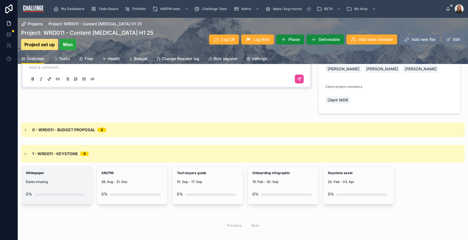
click at [72, 183] on span "Dates missing" at bounding box center [57, 181] width 62 height 4
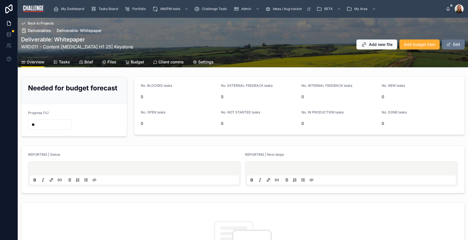
click at [61, 61] on span "Tasks" at bounding box center [64, 62] width 11 height 6
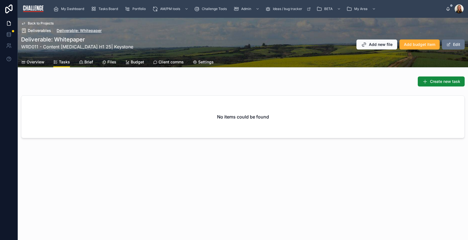
click at [94, 29] on span "Deliverable: Whitepaper" at bounding box center [79, 31] width 45 height 6
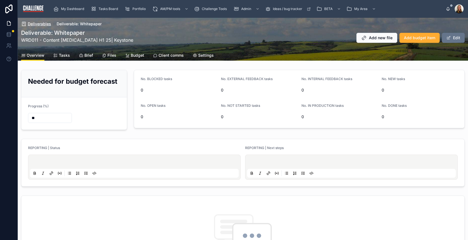
click at [43, 25] on span "Deliverables" at bounding box center [39, 24] width 23 height 6
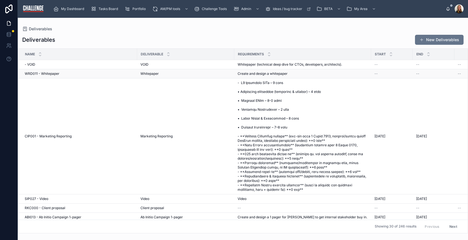
click at [49, 72] on span "WRD011 - Whitepaper" at bounding box center [42, 73] width 35 height 4
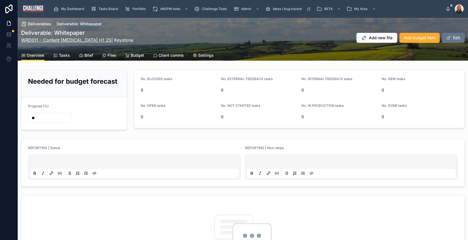
click at [80, 40] on link "WRD011 - Content [MEDICAL_DATA] H1 25" at bounding box center [66, 40] width 90 height 6
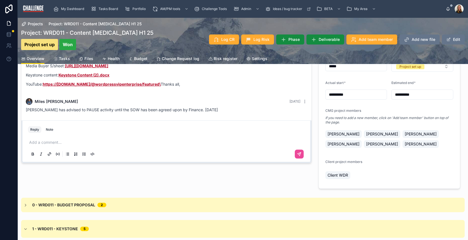
scroll to position [194, 0]
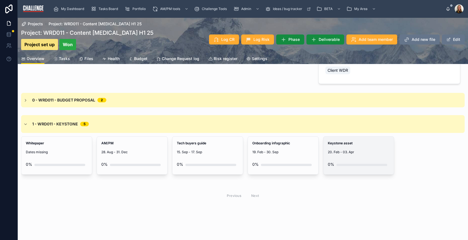
click at [345, 152] on span "20. Feb - 03. Apr" at bounding box center [359, 152] width 62 height 4
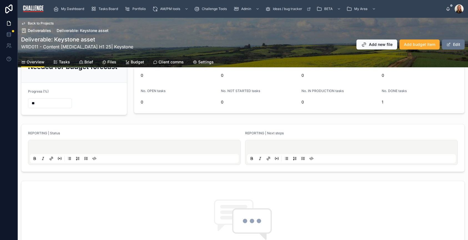
scroll to position [34, 0]
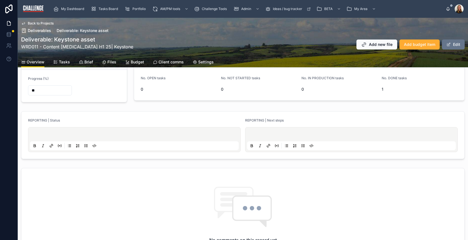
click at [60, 59] on span "Tasks" at bounding box center [64, 62] width 11 height 6
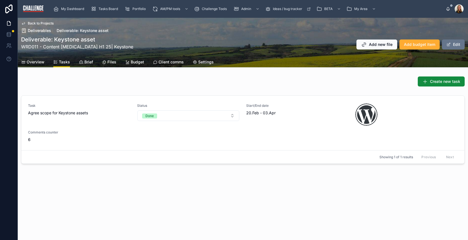
click at [40, 61] on span "Overview" at bounding box center [36, 62] width 18 height 6
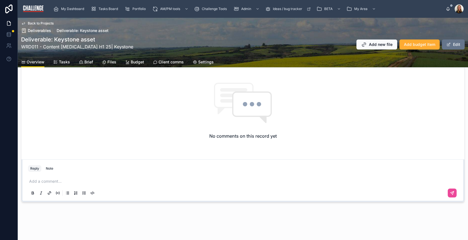
scroll to position [39, 0]
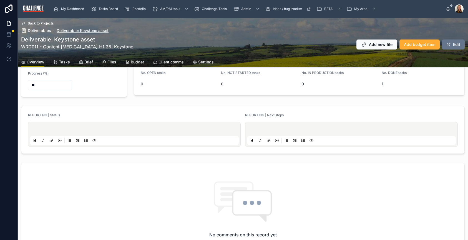
click at [74, 30] on span "Deliverable: Keystone asset" at bounding box center [83, 31] width 52 height 6
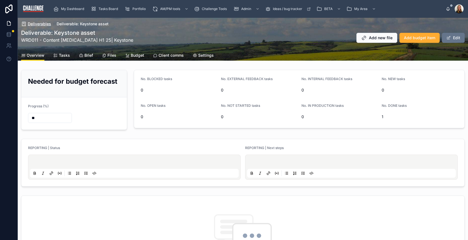
click at [40, 23] on span "Deliverables" at bounding box center [39, 24] width 23 height 6
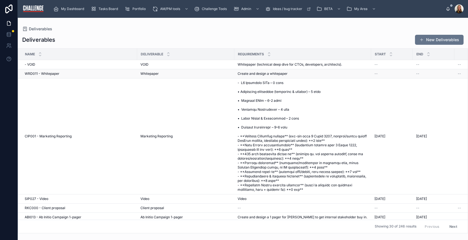
click at [151, 72] on span "Whitepaper" at bounding box center [149, 73] width 18 height 4
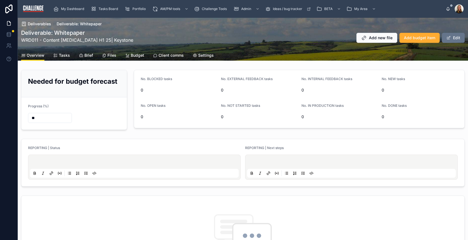
click at [61, 53] on span "Tasks" at bounding box center [64, 55] width 11 height 6
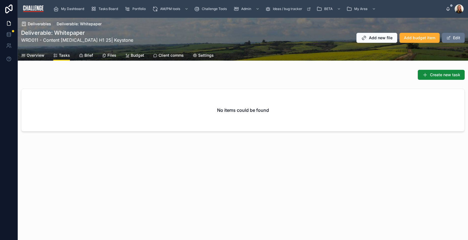
click at [42, 54] on span "Overview" at bounding box center [36, 55] width 18 height 6
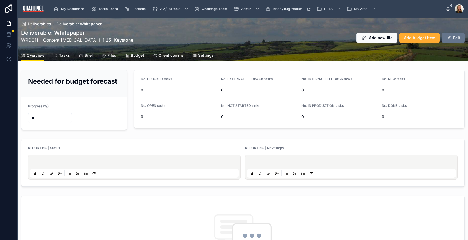
click at [74, 38] on link "WRD011 - Content [MEDICAL_DATA] H1 25" at bounding box center [66, 40] width 90 height 6
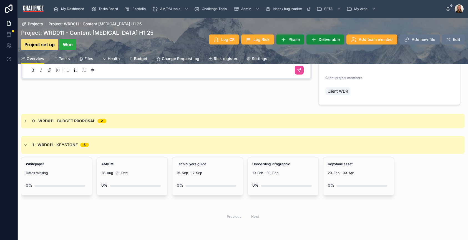
scroll to position [182, 0]
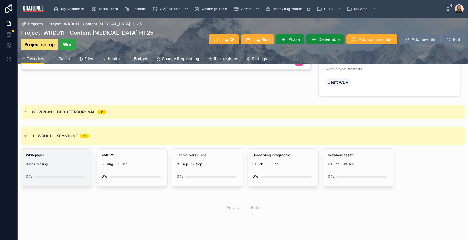
click at [55, 163] on span "Dates missing" at bounding box center [57, 164] width 62 height 4
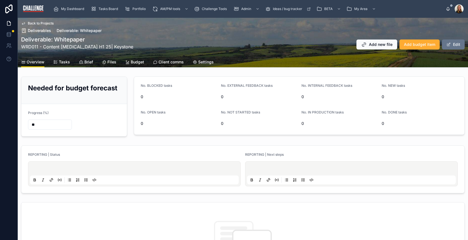
click at [205, 62] on span "Settings" at bounding box center [206, 62] width 16 height 6
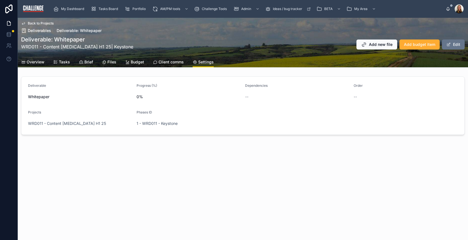
click at [37, 63] on span "Overview" at bounding box center [36, 62] width 18 height 6
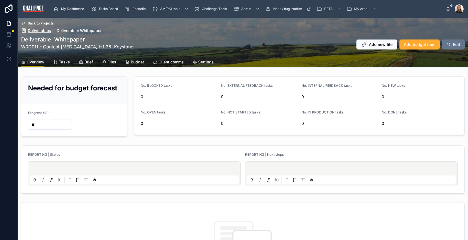
click at [39, 29] on span "Deliverables" at bounding box center [39, 31] width 23 height 6
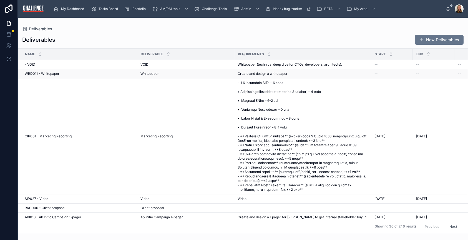
click at [45, 75] on span "WRD011 - Whitepaper" at bounding box center [42, 73] width 35 height 4
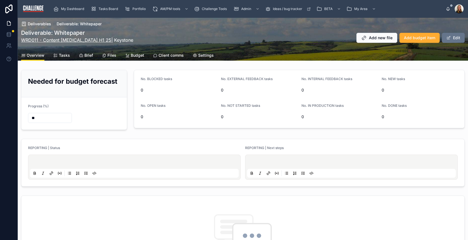
click at [71, 41] on link "WRD011 - Content [MEDICAL_DATA] H1 25" at bounding box center [66, 40] width 90 height 6
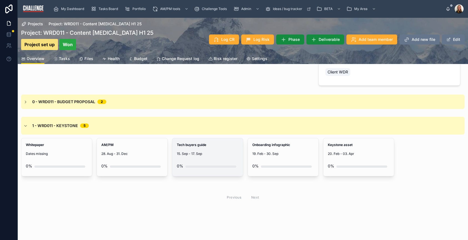
scroll to position [194, 0]
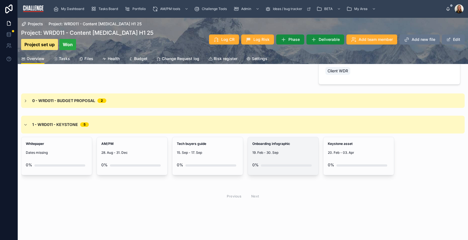
click at [264, 155] on div "Onboarding infographic 19. Feb - 30. Sep 0%" at bounding box center [283, 156] width 71 height 38
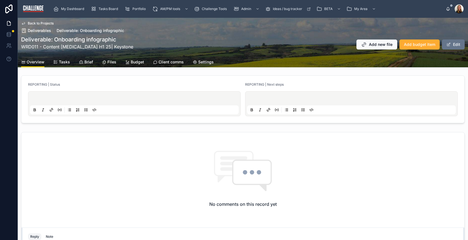
scroll to position [34, 0]
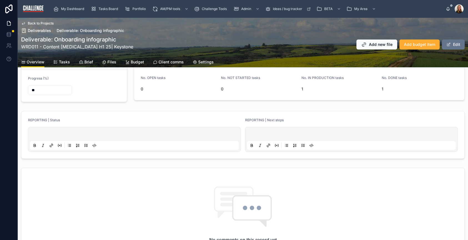
click at [62, 63] on span "Tasks" at bounding box center [64, 62] width 11 height 6
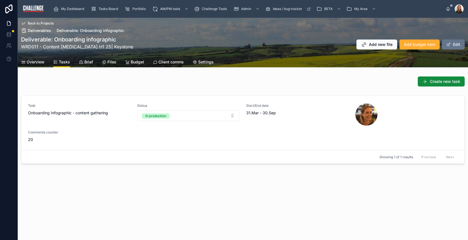
click at [37, 62] on span "Overview" at bounding box center [36, 62] width 18 height 6
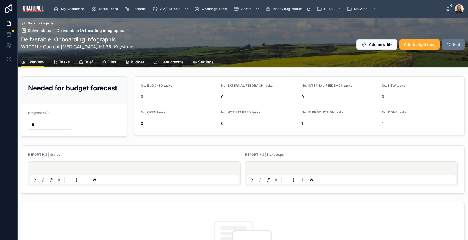
click at [66, 61] on span "Tasks" at bounding box center [64, 62] width 11 height 6
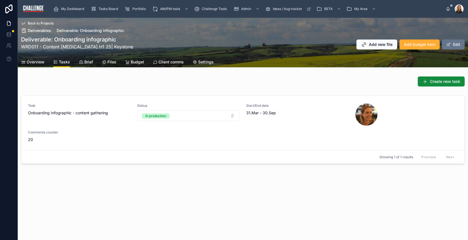
drag, startPoint x: 104, startPoint y: 47, endPoint x: 99, endPoint y: 47, distance: 5.0
click at [104, 47] on p "WRD011 - Content [MEDICAL_DATA] H1 25 | Keystone" at bounding box center [77, 46] width 112 height 7
click at [86, 46] on link "WRD011 - Content [MEDICAL_DATA] H1 25" at bounding box center [66, 47] width 90 height 6
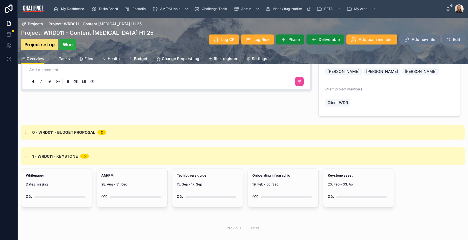
scroll to position [194, 0]
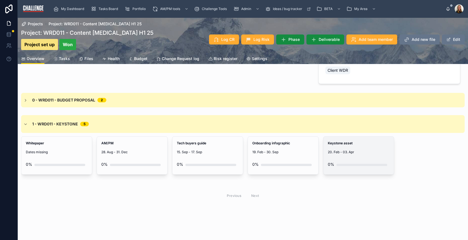
click at [350, 159] on div "0%" at bounding box center [359, 164] width 62 height 11
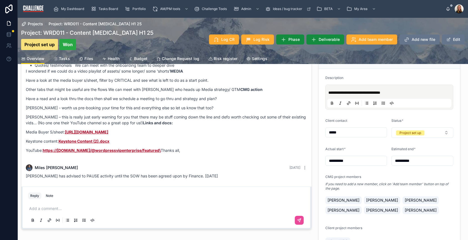
scroll to position [194, 0]
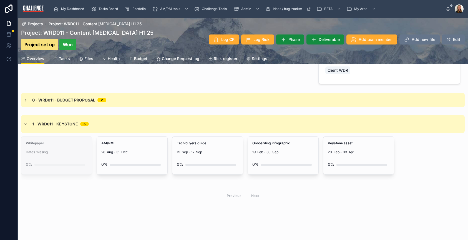
click at [64, 150] on span "Dates missing" at bounding box center [57, 152] width 62 height 4
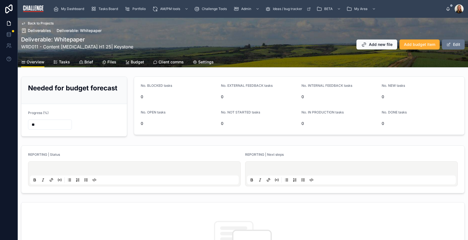
click at [66, 59] on span "Tasks" at bounding box center [64, 62] width 11 height 6
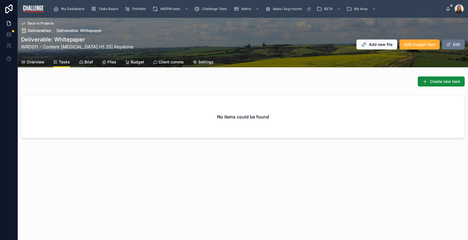
click at [383, 100] on div "No items could be found" at bounding box center [242, 117] width 443 height 42
click at [450, 83] on span "Create new task" at bounding box center [445, 82] width 30 height 6
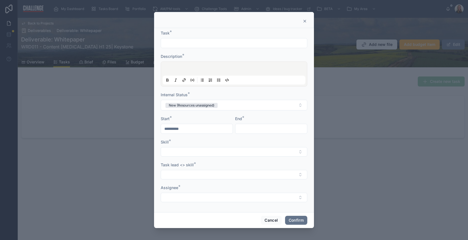
click at [188, 41] on input "text" at bounding box center [234, 43] width 146 height 8
drag, startPoint x: 187, startPoint y: 44, endPoint x: 159, endPoint y: 41, distance: 28.5
click at [159, 41] on div "**********" at bounding box center [234, 120] width 160 height 184
paste input "**********"
type input "**********"
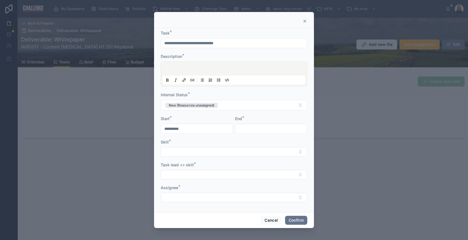
click at [179, 67] on p at bounding box center [235, 70] width 143 height 6
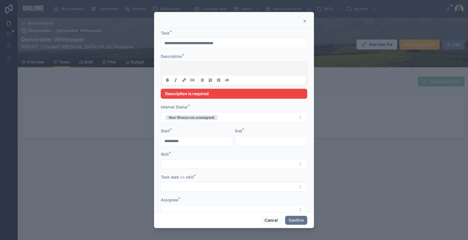
paste div
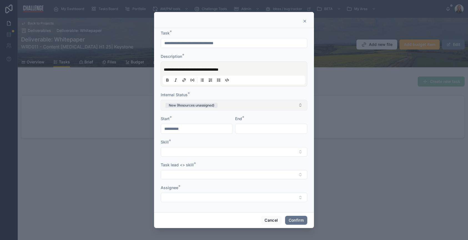
click at [220, 106] on button "New (Resources unassigned)" at bounding box center [234, 105] width 147 height 11
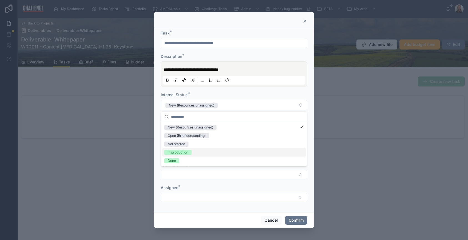
click at [194, 151] on div "In production" at bounding box center [234, 152] width 144 height 8
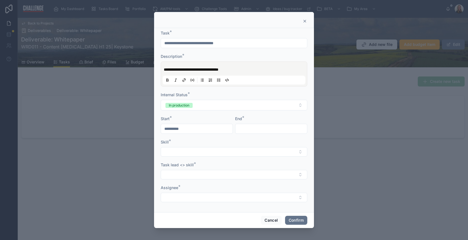
click at [198, 129] on input "**********" at bounding box center [197, 129] width 72 height 8
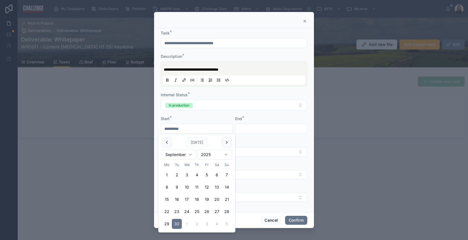
click at [208, 212] on button "26" at bounding box center [207, 211] width 10 height 10
type input "**********"
click at [251, 130] on input "text" at bounding box center [271, 129] width 72 height 8
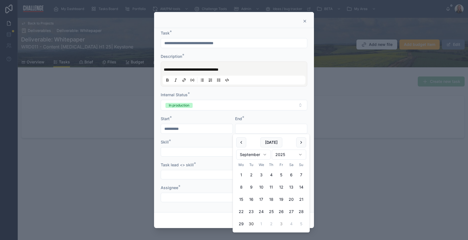
click at [282, 223] on button "3" at bounding box center [281, 223] width 10 height 10
type input "**********"
click at [197, 149] on button "Select Button" at bounding box center [234, 151] width 147 height 9
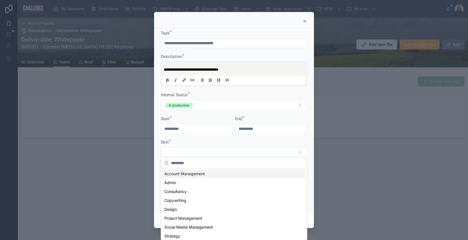
click at [227, 172] on div "Account Management" at bounding box center [234, 173] width 144 height 9
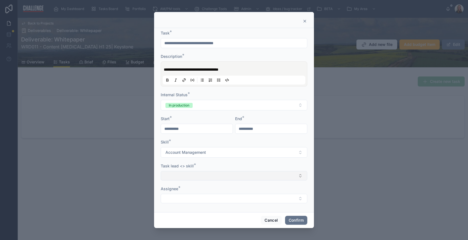
click at [268, 177] on button "Select Button" at bounding box center [234, 175] width 147 height 9
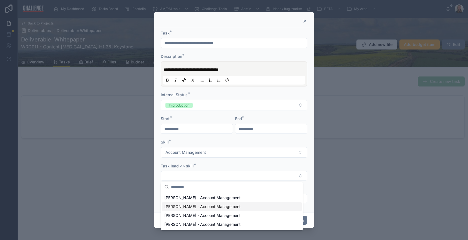
click at [238, 204] on div "Elaine Starborg - Account Management" at bounding box center [232, 206] width 140 height 9
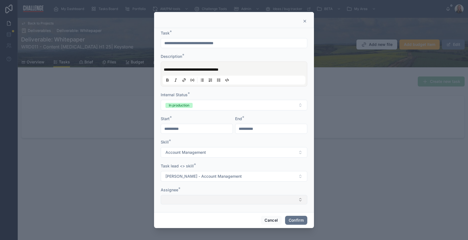
click at [251, 202] on button "Select Button" at bounding box center [234, 199] width 147 height 9
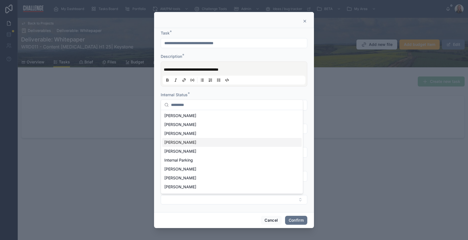
click at [180, 142] on span "[PERSON_NAME]" at bounding box center [180, 142] width 32 height 6
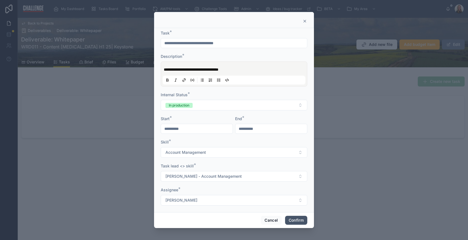
click at [291, 220] on button "Confirm" at bounding box center [296, 219] width 22 height 9
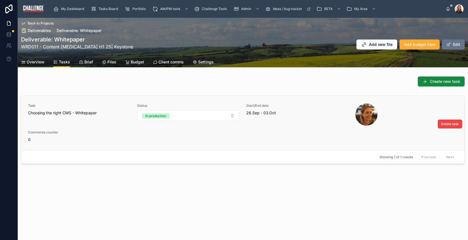
click at [88, 124] on div "Task Choosing the right CMS - Whitepaper" at bounding box center [79, 114] width 102 height 22
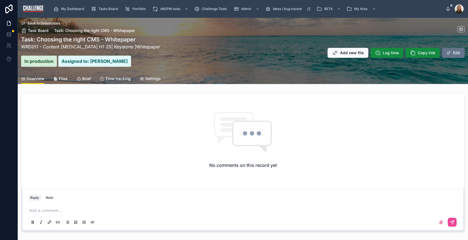
click at [69, 210] on p at bounding box center [244, 210] width 430 height 6
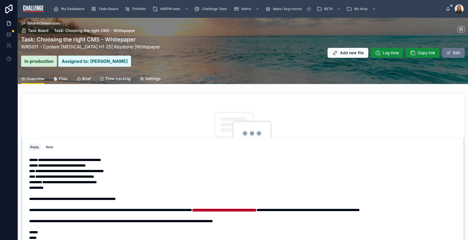
click at [42, 158] on span "**********" at bounding box center [69, 160] width 63 height 4
click at [53, 158] on span "**********" at bounding box center [70, 160] width 63 height 4
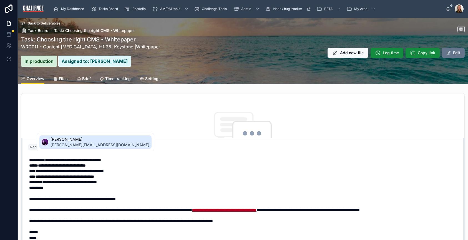
click at [73, 139] on span "[PERSON_NAME]" at bounding box center [100, 139] width 99 height 6
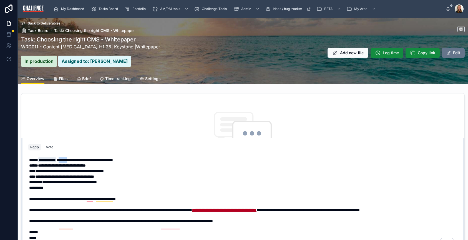
drag, startPoint x: 67, startPoint y: 154, endPoint x: 64, endPoint y: 153, distance: 3.2
click at [64, 158] on span "**********" at bounding box center [85, 160] width 56 height 4
drag, startPoint x: 64, startPoint y: 166, endPoint x: 36, endPoint y: 164, distance: 27.5
click at [36, 169] on span "**********" at bounding box center [69, 171] width 69 height 4
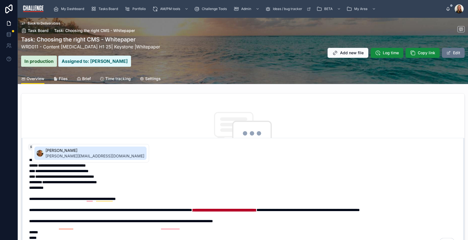
click at [80, 149] on span "[PERSON_NAME]" at bounding box center [95, 150] width 99 height 6
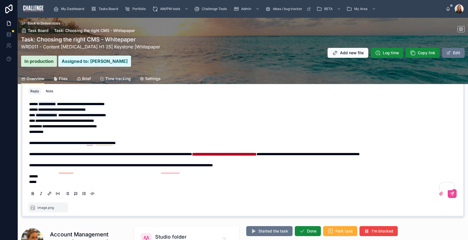
scroll to position [89, 0]
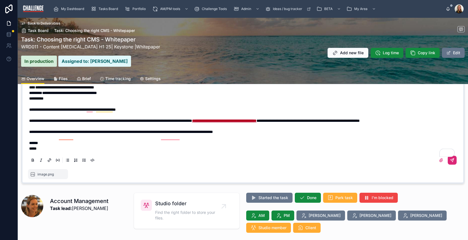
click at [448, 162] on button at bounding box center [452, 159] width 9 height 9
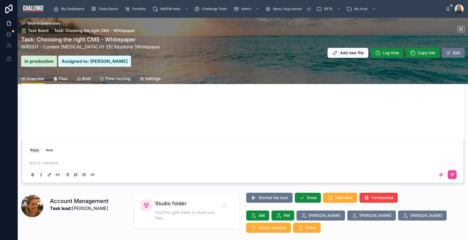
click at [62, 79] on span "Files" at bounding box center [63, 79] width 9 height 6
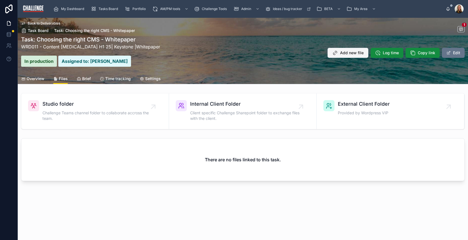
click at [358, 56] on button "Add new file" at bounding box center [348, 53] width 41 height 10
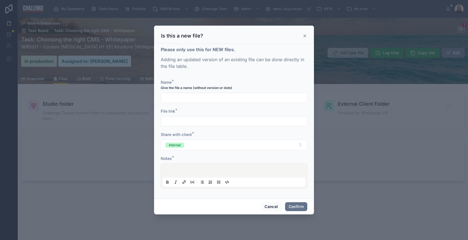
click at [217, 97] on input "text" at bounding box center [234, 98] width 146 height 8
type input "*"
type input "**********"
click at [202, 124] on input "text" at bounding box center [234, 121] width 146 height 8
paste input "**********"
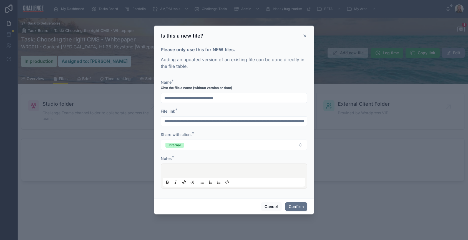
scroll to position [0, 390]
type input "**********"
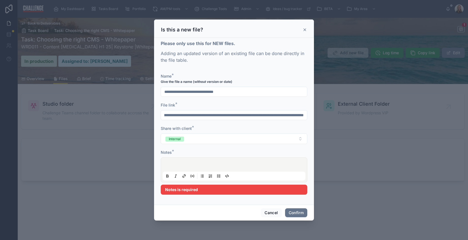
scroll to position [0, 0]
click at [175, 171] on div at bounding box center [234, 169] width 143 height 21
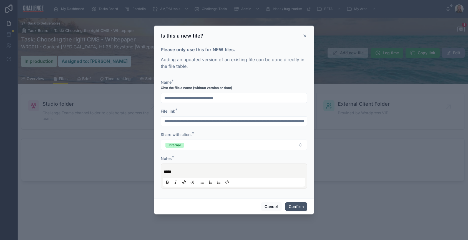
click at [293, 207] on button "Confirm" at bounding box center [296, 206] width 22 height 9
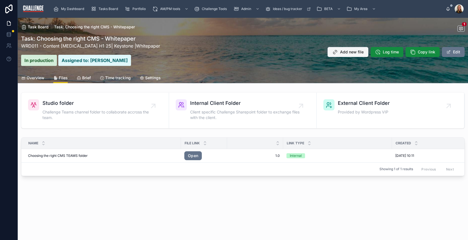
click at [362, 51] on span "Add new file" at bounding box center [352, 52] width 24 height 6
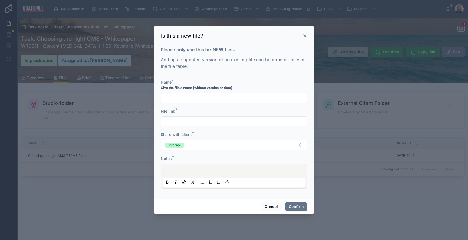
click at [184, 97] on input "text" at bounding box center [234, 98] width 146 height 8
drag, startPoint x: 209, startPoint y: 99, endPoint x: 205, endPoint y: 98, distance: 4.8
click at [205, 98] on input "**********" at bounding box center [234, 98] width 146 height 8
type input "**********"
click at [219, 123] on input "text" at bounding box center [234, 121] width 146 height 8
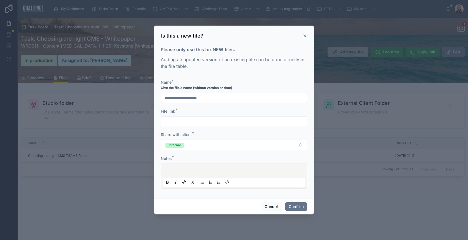
paste input "**********"
type input "**********"
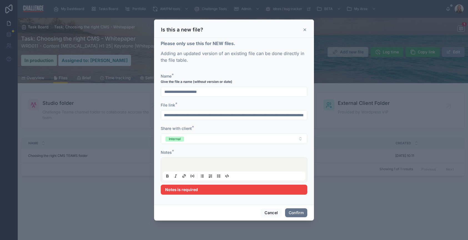
scroll to position [0, 0]
click at [185, 171] on div at bounding box center [234, 169] width 143 height 21
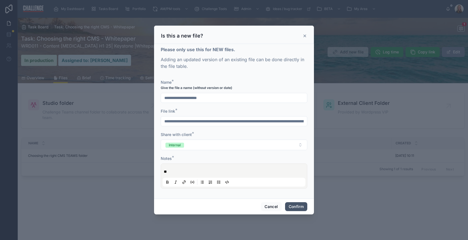
click at [296, 207] on button "Confirm" at bounding box center [296, 206] width 22 height 9
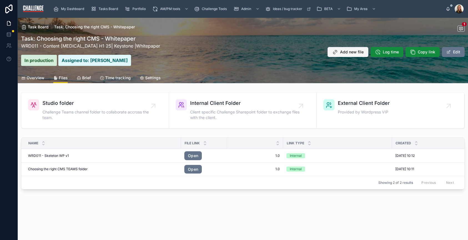
click at [351, 52] on span "Add new file" at bounding box center [352, 52] width 24 height 6
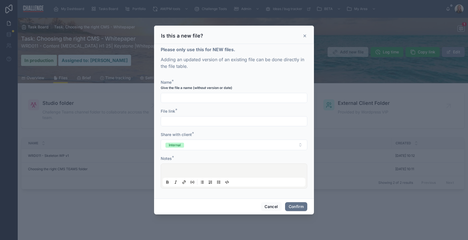
click at [179, 97] on input "text" at bounding box center [234, 98] width 146 height 8
type input "**********"
click at [181, 119] on input "text" at bounding box center [234, 121] width 146 height 8
paste input "**********"
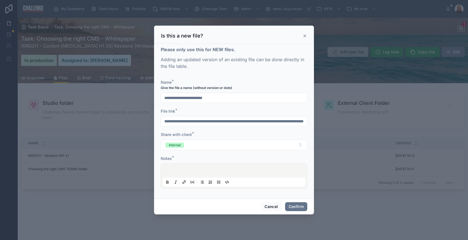
scroll to position [0, 72]
type input "**********"
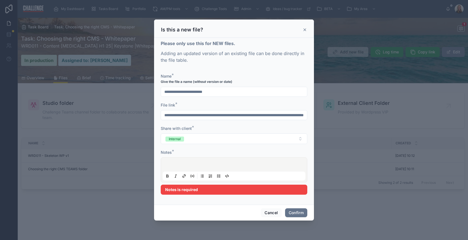
scroll to position [0, 0]
click at [173, 170] on div at bounding box center [234, 169] width 143 height 21
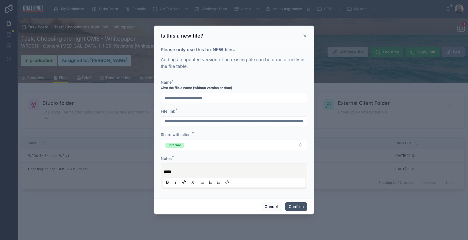
click at [297, 206] on button "Confirm" at bounding box center [296, 206] width 22 height 9
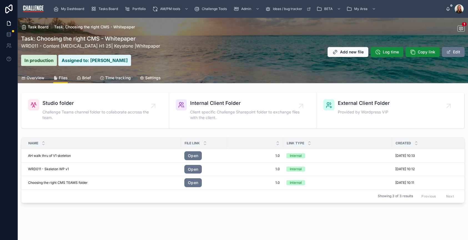
click at [37, 78] on span "Overview" at bounding box center [36, 78] width 18 height 6
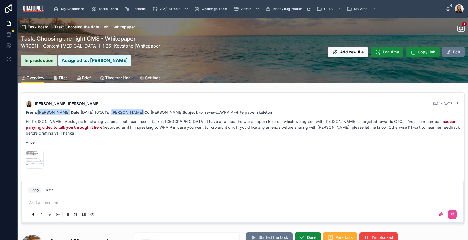
click at [36, 78] on span "Overview" at bounding box center [36, 78] width 18 height 6
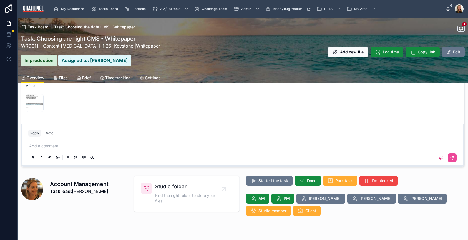
scroll to position [64, 0]
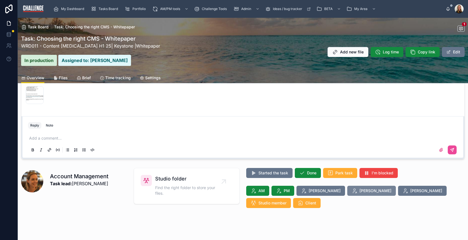
click at [360, 188] on span "[PERSON_NAME]" at bounding box center [376, 191] width 32 height 6
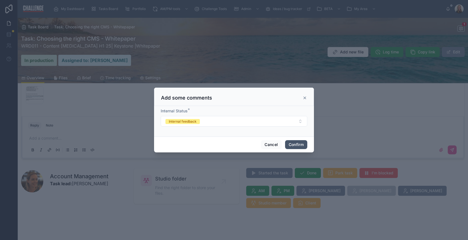
click at [300, 145] on button "Confirm" at bounding box center [296, 144] width 22 height 9
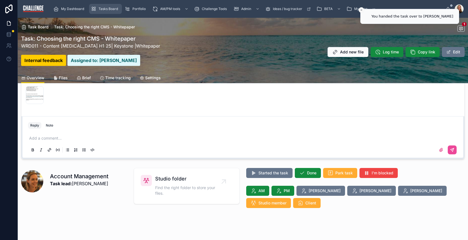
click at [105, 12] on div "Tasks Board" at bounding box center [105, 8] width 29 height 9
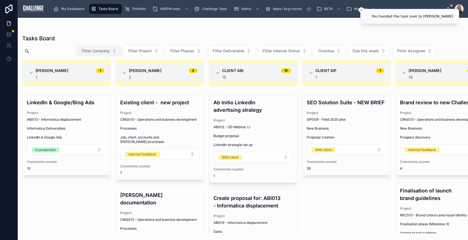
click at [119, 52] on button "Filter Company" at bounding box center [99, 51] width 44 height 11
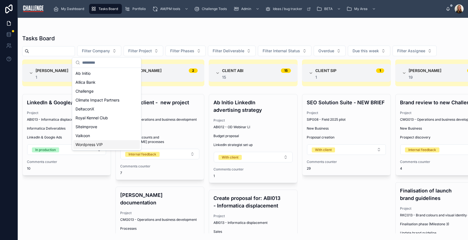
click at [101, 144] on span "Wordpress VIP" at bounding box center [89, 145] width 27 height 6
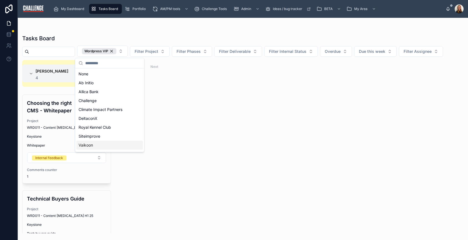
click at [420, 164] on div "Elaine Starborg 4 4 Choosing the right CMS - Whitepaper Project WRD011 - Conten…" at bounding box center [243, 146] width 450 height 173
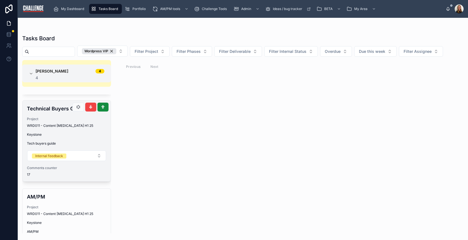
scroll to position [89, 0]
click at [74, 137] on span "Keystone" at bounding box center [66, 135] width 79 height 4
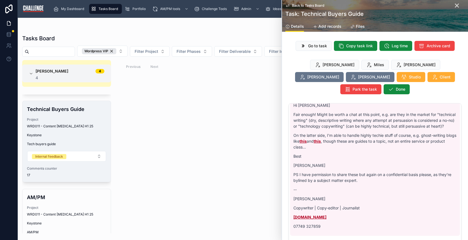
scroll to position [69, 0]
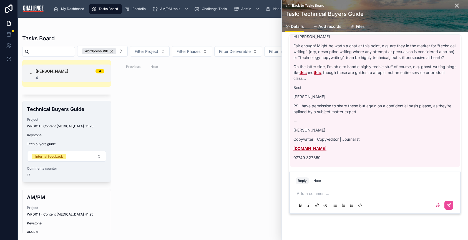
click at [303, 177] on button "Reply" at bounding box center [302, 180] width 13 height 7
click at [305, 190] on p at bounding box center [376, 193] width 159 height 6
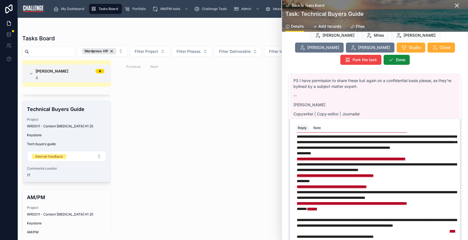
scroll to position [0, 0]
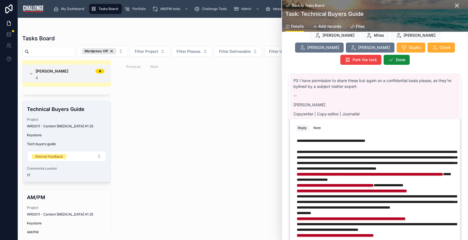
click at [298, 138] on p "**********" at bounding box center [376, 174] width 159 height 72
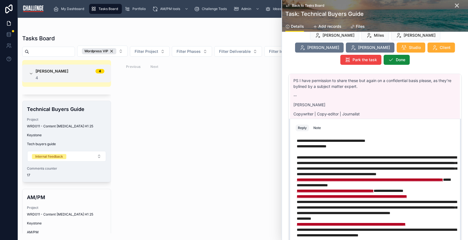
click at [396, 138] on p "**********" at bounding box center [376, 177] width 159 height 78
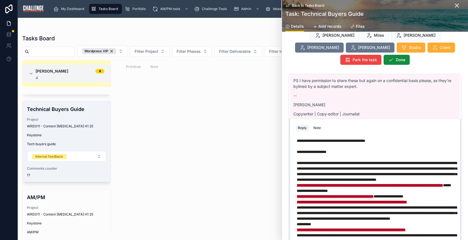
click at [447, 239] on icon at bounding box center [449, 244] width 4 height 4
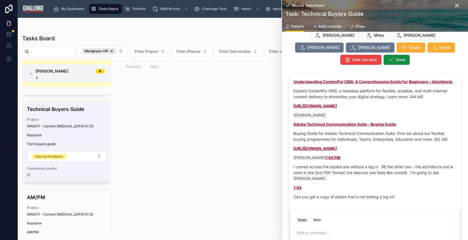
scroll to position [2085, 0]
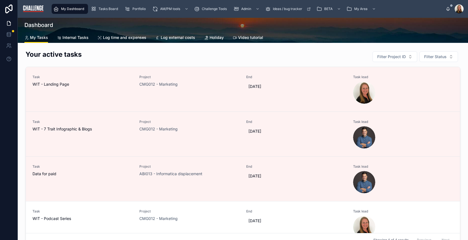
click at [77, 9] on span "My Dashboard" at bounding box center [72, 9] width 23 height 4
click at [100, 10] on span "Tasks Board" at bounding box center [108, 9] width 19 height 4
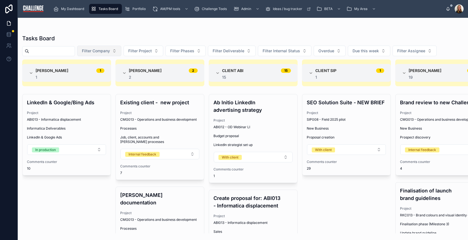
click at [110, 50] on span "Filter Company" at bounding box center [96, 51] width 28 height 6
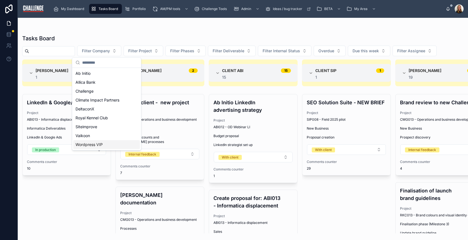
click at [102, 146] on span "Wordpress VIP" at bounding box center [89, 145] width 27 height 6
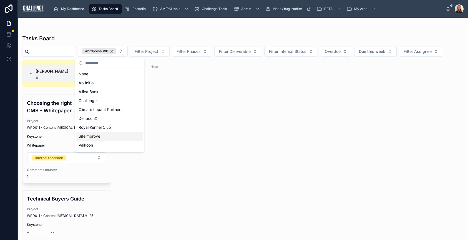
click at [397, 130] on div "[PERSON_NAME] 4 4 Choosing the right CMS - Whitepaper Project WRD011 - Content …" at bounding box center [243, 146] width 450 height 173
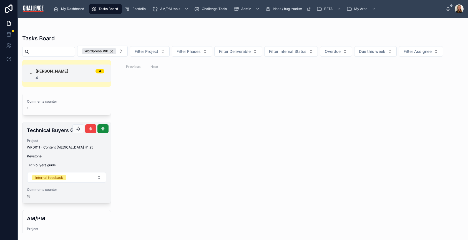
scroll to position [84, 0]
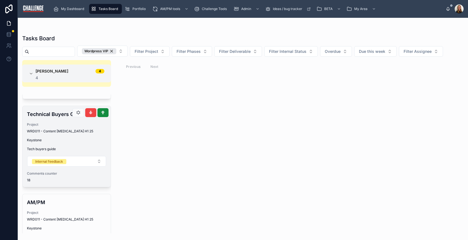
click at [66, 142] on div "Technical Buyers Guide Project WRD011 - Content [MEDICAL_DATA] H1 25 Keystone T…" at bounding box center [66, 146] width 88 height 81
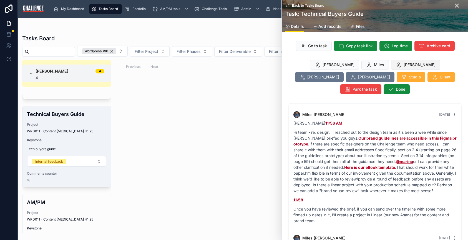
scroll to position [2085, 0]
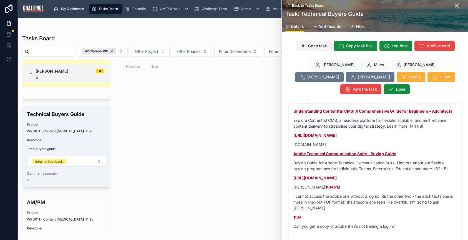
click at [315, 46] on span "Go to task" at bounding box center [317, 46] width 19 height 6
click at [457, 5] on div "Back to Tasks Board" at bounding box center [374, 5] width 179 height 4
click at [455, 6] on icon at bounding box center [457, 5] width 7 height 7
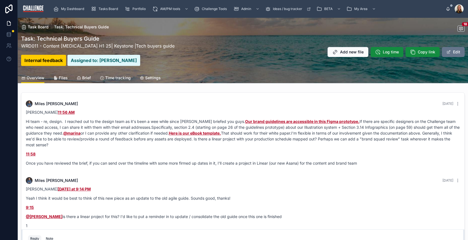
scroll to position [1399, 0]
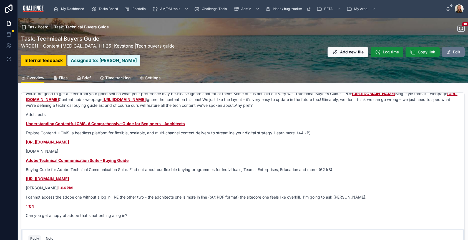
click at [65, 76] on span "Files" at bounding box center [63, 78] width 9 height 6
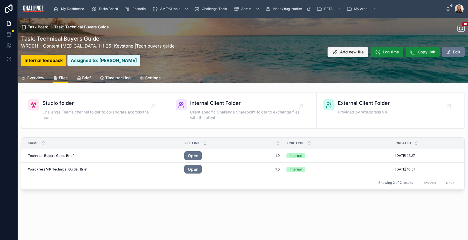
click at [360, 52] on span "Add new file" at bounding box center [352, 52] width 24 height 6
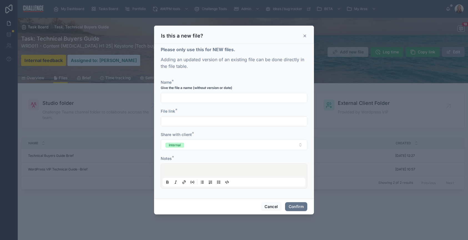
click at [222, 96] on input "text" at bounding box center [234, 98] width 146 height 8
type input "**********"
click at [248, 119] on input "text" at bounding box center [234, 121] width 146 height 8
paste input "**********"
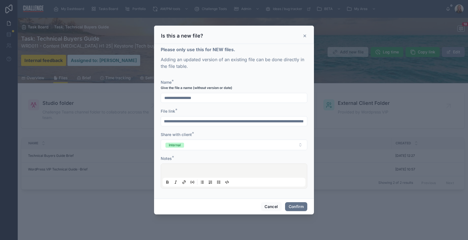
type input "**********"
click at [207, 166] on div at bounding box center [234, 175] width 143 height 21
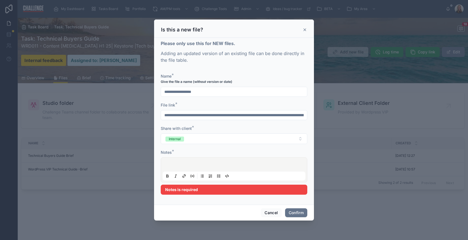
click at [199, 170] on div at bounding box center [234, 169] width 143 height 21
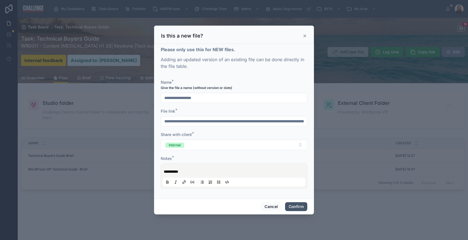
click at [293, 207] on button "Confirm" at bounding box center [296, 206] width 22 height 9
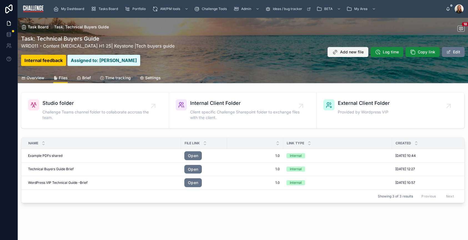
click at [342, 54] on span "Add new file" at bounding box center [352, 52] width 24 height 6
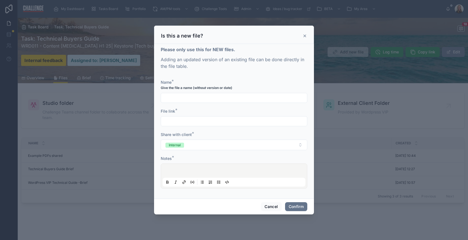
click at [187, 98] on input "text" at bounding box center [234, 98] width 146 height 8
type input "**********"
click at [194, 123] on input "text" at bounding box center [234, 121] width 146 height 8
paste input "**********"
type input "**********"
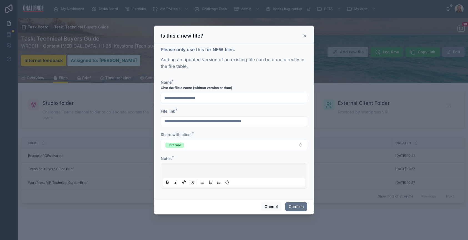
click at [179, 172] on div at bounding box center [234, 175] width 143 height 21
click at [301, 204] on button "Confirm" at bounding box center [296, 206] width 22 height 9
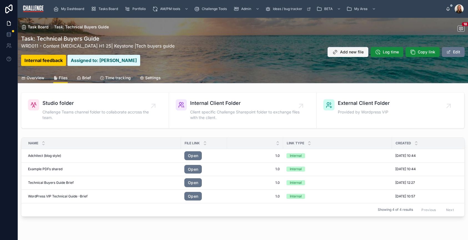
click at [347, 54] on span "Add new file" at bounding box center [352, 52] width 24 height 6
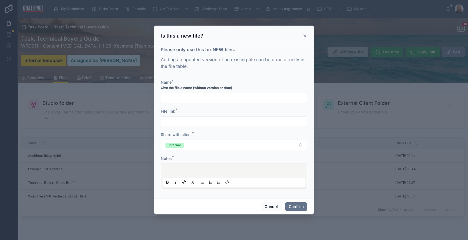
click at [227, 94] on input "text" at bounding box center [234, 98] width 146 height 8
paste input "**********"
type input "**********"
click at [198, 121] on input "text" at bounding box center [234, 121] width 146 height 8
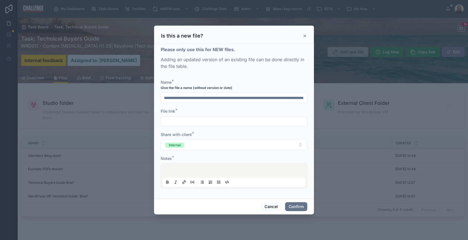
scroll to position [0, 0]
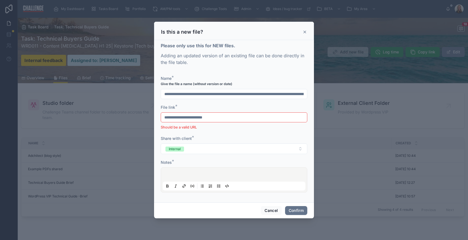
drag, startPoint x: 228, startPoint y: 118, endPoint x: 132, endPoint y: 116, distance: 95.5
click at [132, 116] on div "**********" at bounding box center [234, 120] width 468 height 240
paste input "**********"
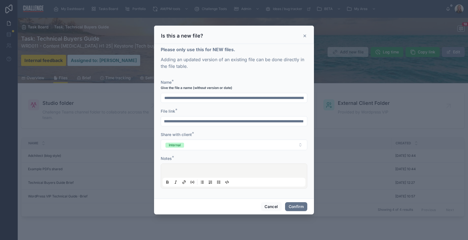
type input "**********"
click at [189, 99] on input "**********" at bounding box center [234, 98] width 146 height 8
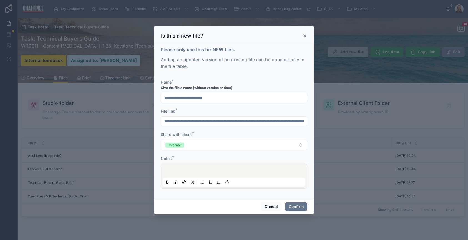
type input "**********"
click at [184, 170] on div at bounding box center [234, 175] width 143 height 21
click at [297, 205] on button "Confirm" at bounding box center [296, 206] width 22 height 9
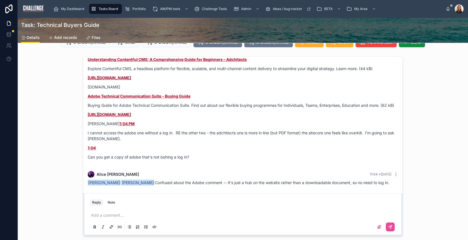
scroll to position [67, 0]
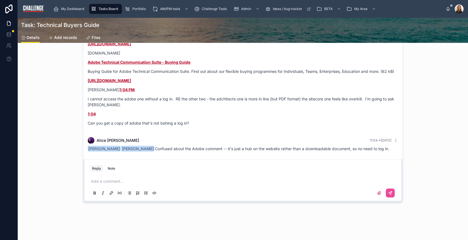
click at [117, 182] on p at bounding box center [244, 181] width 306 height 6
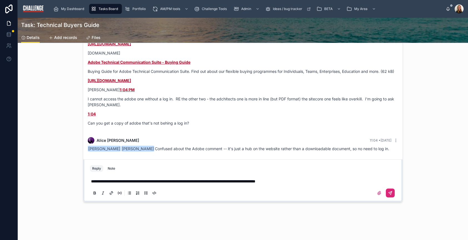
click at [386, 194] on button at bounding box center [390, 192] width 9 height 9
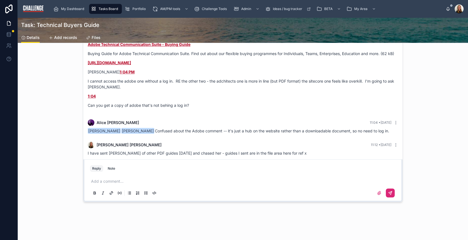
click at [388, 192] on icon at bounding box center [390, 192] width 4 height 4
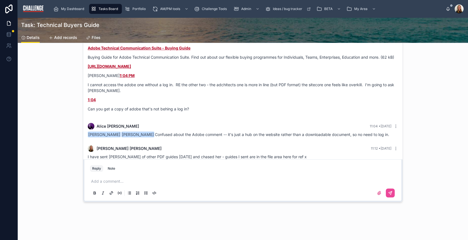
scroll to position [1545, 0]
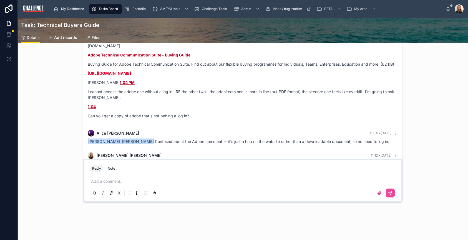
click at [131, 76] on link "[URL][DOMAIN_NAME]" at bounding box center [109, 73] width 43 height 5
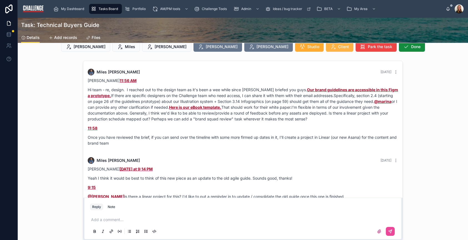
scroll to position [0, 0]
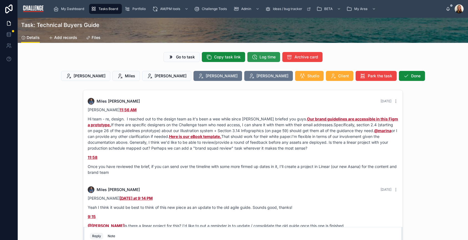
click at [265, 58] on span "Log time" at bounding box center [268, 57] width 16 height 6
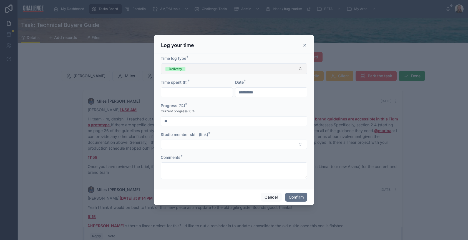
click at [263, 71] on button "Delivery" at bounding box center [234, 68] width 147 height 11
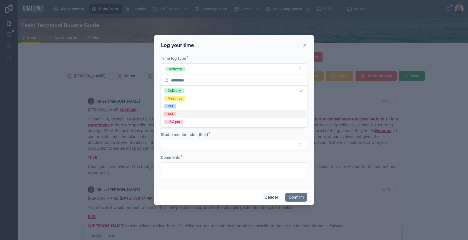
click at [189, 112] on div "AM" at bounding box center [234, 114] width 144 height 8
click at [189, 93] on input "text" at bounding box center [197, 92] width 72 height 8
type input "****"
click at [213, 122] on input "**" at bounding box center [234, 121] width 146 height 8
drag, startPoint x: 167, startPoint y: 121, endPoint x: 162, endPoint y: 122, distance: 5.7
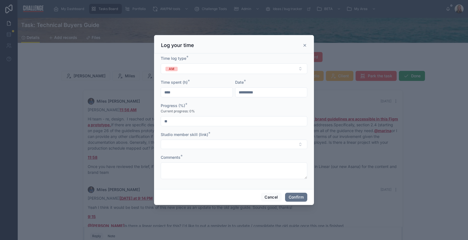
click at [162, 122] on input "**" at bounding box center [234, 121] width 146 height 8
type input "**"
click at [176, 144] on button "Select Button" at bounding box center [234, 143] width 147 height 9
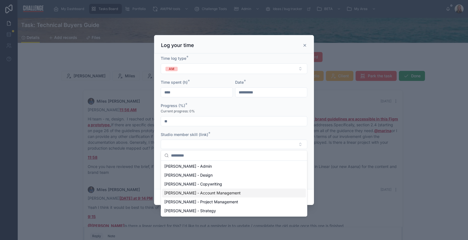
click at [197, 193] on span "Lucy Allen - Account Management" at bounding box center [202, 193] width 76 height 6
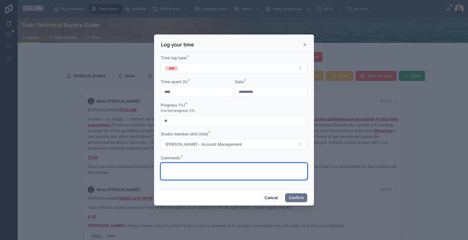
click at [190, 175] on textarea at bounding box center [234, 171] width 147 height 17
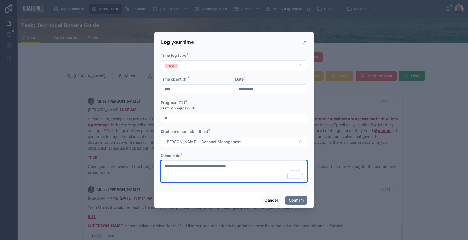
drag, startPoint x: 166, startPoint y: 165, endPoint x: 162, endPoint y: 165, distance: 3.7
click at [162, 165] on textarea "**********" at bounding box center [234, 171] width 147 height 22
type textarea "**********"
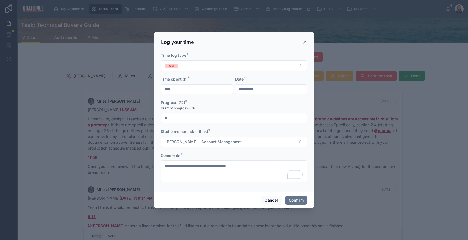
drag, startPoint x: 173, startPoint y: 90, endPoint x: 167, endPoint y: 89, distance: 6.5
click at [167, 89] on input "****" at bounding box center [197, 89] width 72 height 8
type input "****"
click at [300, 202] on button "Confirm" at bounding box center [296, 199] width 22 height 9
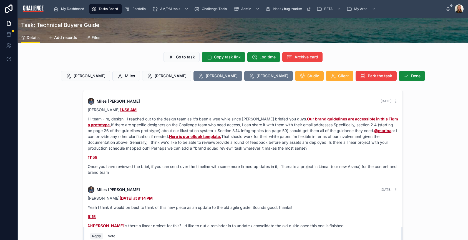
click at [100, 7] on span "Tasks Board" at bounding box center [108, 9] width 19 height 4
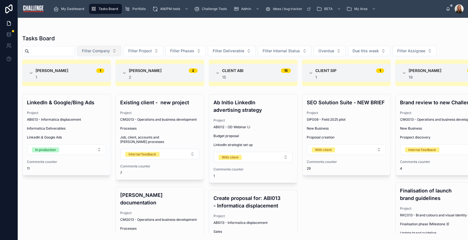
click at [121, 52] on button "Filter Company" at bounding box center [99, 51] width 44 height 11
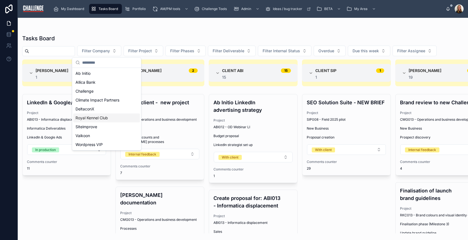
click at [97, 117] on span "Royal Kennel Club" at bounding box center [92, 118] width 32 height 6
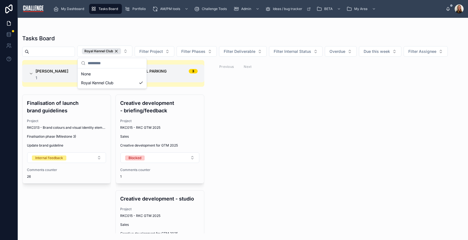
click at [344, 152] on div "Elaine Starborg 1 1 Finalisation of launch brand guidelines Project RKC013 - Br…" at bounding box center [243, 146] width 450 height 173
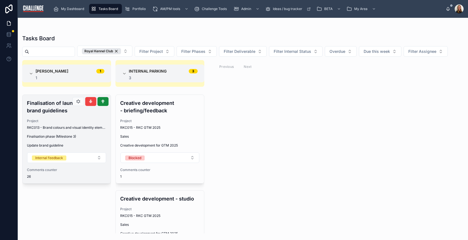
click at [76, 124] on div "Project RKC013 - Brand colours and visual identity elements" at bounding box center [66, 124] width 79 height 11
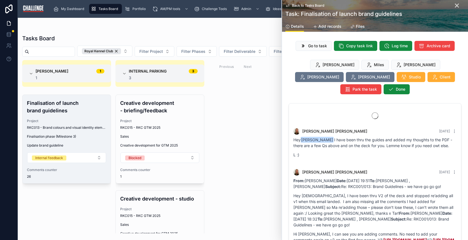
scroll to position [1813, 0]
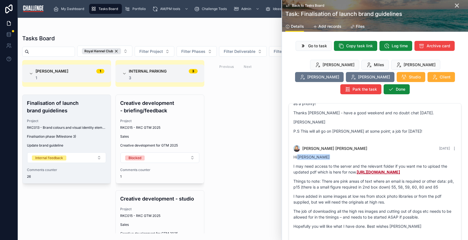
click at [362, 27] on span "Files" at bounding box center [360, 27] width 9 height 6
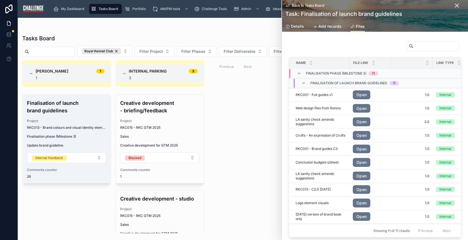
click at [323, 26] on span "Add records" at bounding box center [329, 27] width 23 height 6
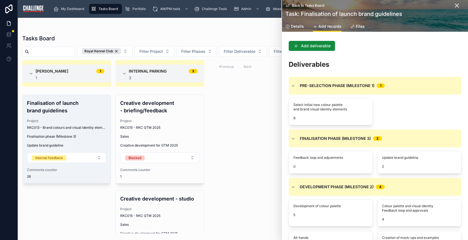
click at [295, 25] on span "Details" at bounding box center [297, 27] width 13 height 6
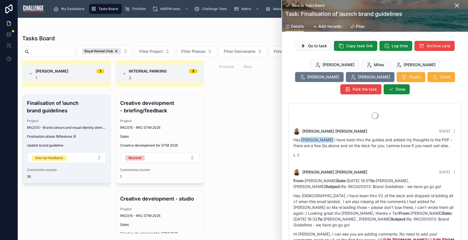
scroll to position [1813, 0]
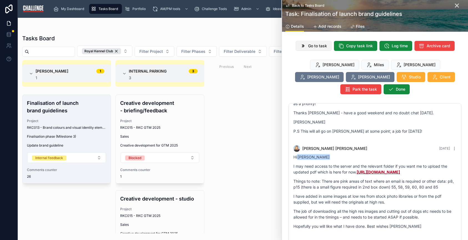
click at [319, 42] on button "Go to task" at bounding box center [314, 46] width 36 height 10
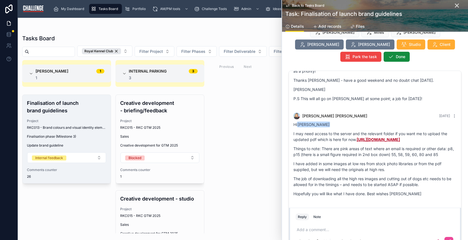
scroll to position [34, 0]
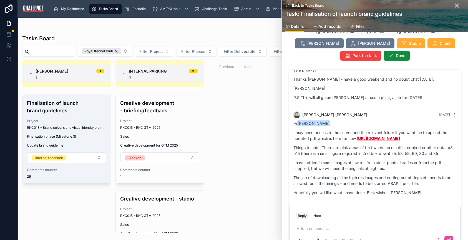
click at [391, 136] on link "[URL][DOMAIN_NAME]" at bounding box center [378, 138] width 43 height 5
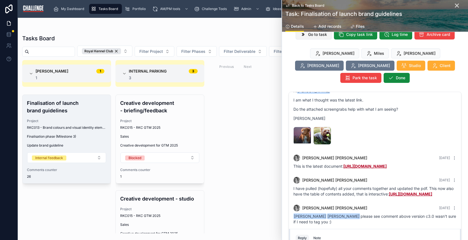
scroll to position [0, 0]
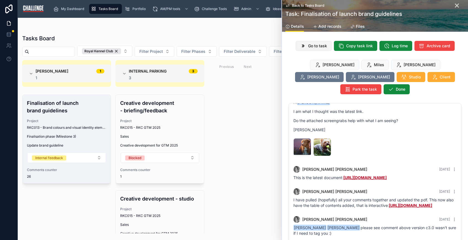
click at [316, 46] on span "Go to task" at bounding box center [317, 46] width 19 height 6
click at [237, 95] on div "Elaine Starborg 1 1 Finalisation of launch brand guidelines Project RKC013 - Br…" at bounding box center [243, 146] width 450 height 173
click at [455, 5] on icon at bounding box center [456, 5] width 3 height 3
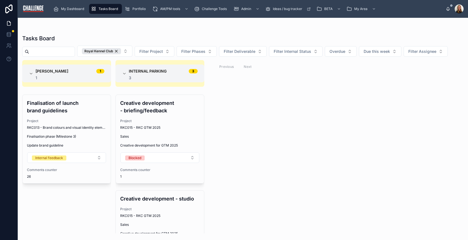
click at [314, 114] on div "Elaine Starborg 1 1 Finalisation of launch brand guidelines Project RKC013 - Br…" at bounding box center [243, 146] width 450 height 173
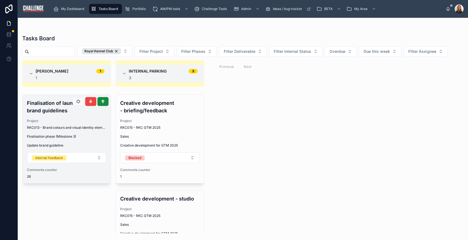
click at [57, 123] on div "Project RKC013 - Brand colours and visual identity elements" at bounding box center [66, 124] width 79 height 11
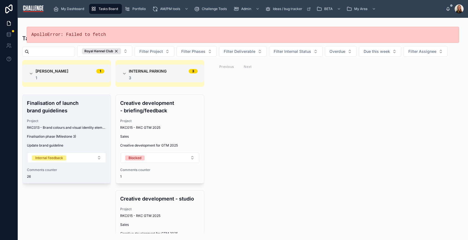
click at [370, 139] on div "Elaine Starborg 1 1 Finalisation of launch brand guidelines Project RKC013 - Br…" at bounding box center [243, 146] width 450 height 173
click at [294, 8] on span "Ideas / bug tracker" at bounding box center [287, 9] width 29 height 4
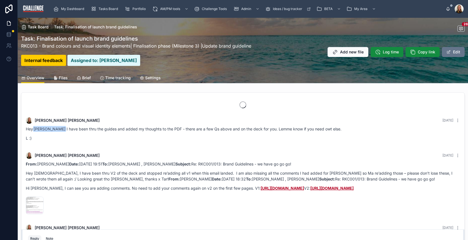
scroll to position [1292, 0]
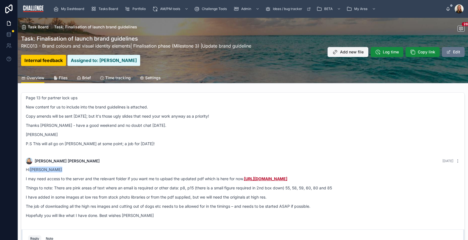
click at [341, 53] on span "Add new file" at bounding box center [352, 52] width 24 height 6
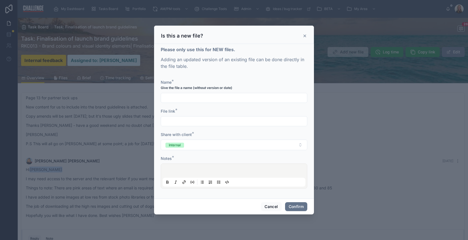
click at [172, 97] on input "text" at bounding box center [234, 98] width 146 height 8
type input "**********"
click at [167, 122] on input "text" at bounding box center [234, 121] width 146 height 8
paste input "**********"
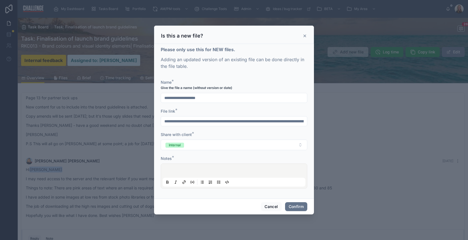
scroll to position [0, 350]
type input "**********"
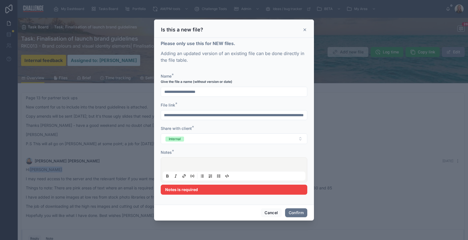
click at [187, 171] on div at bounding box center [234, 169] width 143 height 21
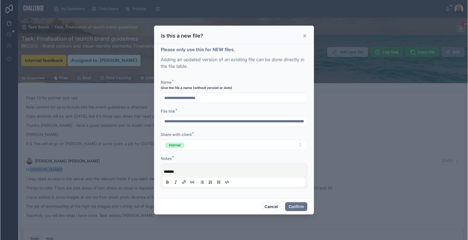
scroll to position [1292, 0]
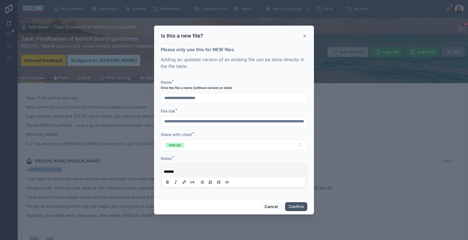
click at [305, 208] on button "Confirm" at bounding box center [296, 206] width 22 height 9
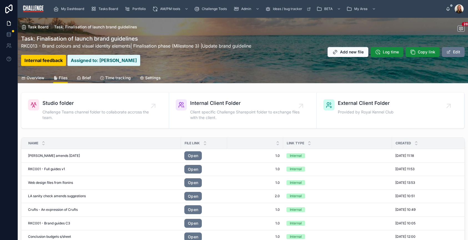
click at [38, 78] on span "Overview" at bounding box center [36, 78] width 18 height 6
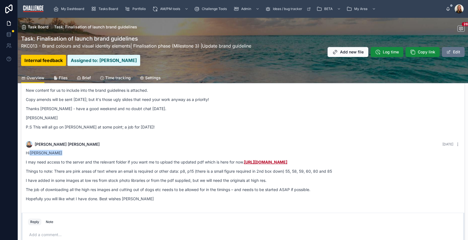
scroll to position [119, 0]
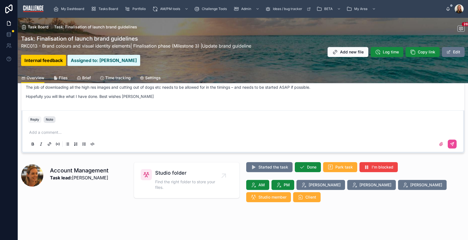
click at [51, 118] on div "Note" at bounding box center [49, 119] width 7 height 4
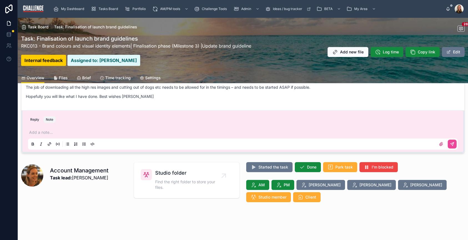
click at [61, 131] on p at bounding box center [244, 132] width 430 height 6
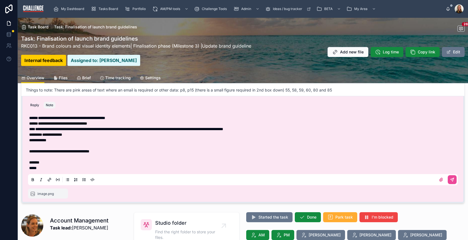
scroll to position [54, 0]
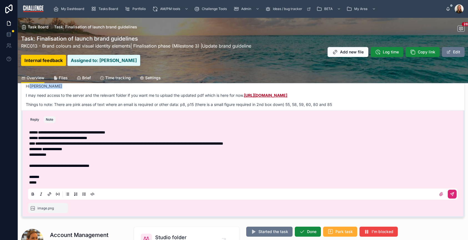
click at [451, 192] on button at bounding box center [452, 193] width 9 height 9
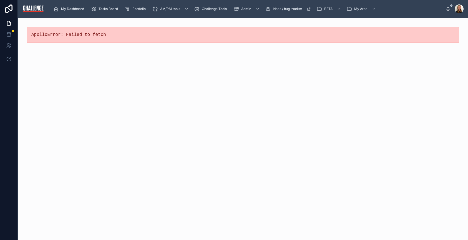
scroll to position [0, 0]
click at [169, 93] on div "ApolloError: Failed to fetch" at bounding box center [243, 129] width 450 height 222
click at [170, 93] on div "ApolloError: Failed to fetch" at bounding box center [243, 129] width 450 height 222
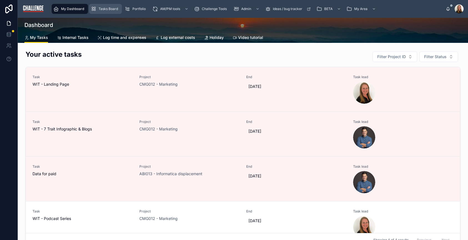
click at [110, 10] on span "Tasks Board" at bounding box center [108, 9] width 19 height 4
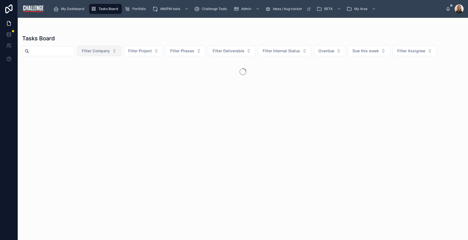
click at [110, 52] on span "Filter Company" at bounding box center [96, 51] width 28 height 6
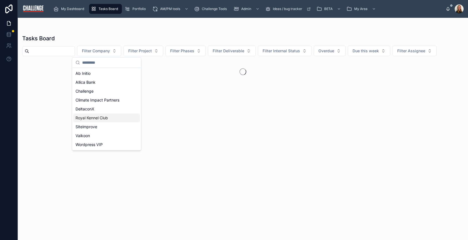
click at [96, 118] on span "Royal Kennel Club" at bounding box center [92, 118] width 32 height 6
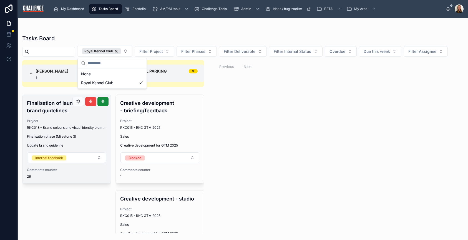
click at [64, 180] on div "Finalisation of launch brand guidelines Project RKC013 - Brand colours and visu…" at bounding box center [66, 139] width 88 height 88
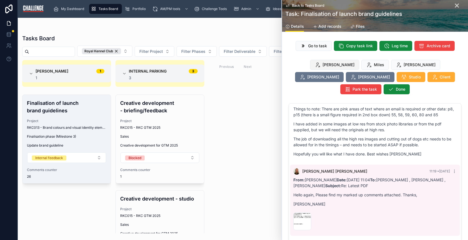
scroll to position [1835, 0]
click at [316, 47] on span "Go to task" at bounding box center [317, 46] width 19 height 6
click at [318, 47] on span "Go to task" at bounding box center [317, 46] width 19 height 6
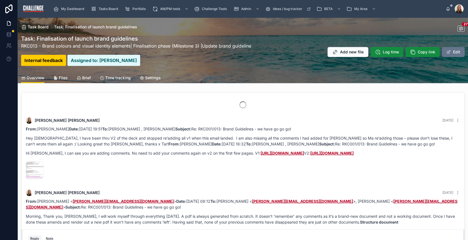
scroll to position [1323, 0]
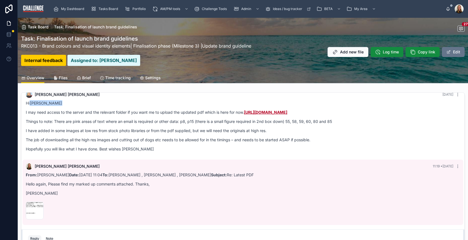
click at [59, 77] on span "Files" at bounding box center [63, 78] width 9 height 6
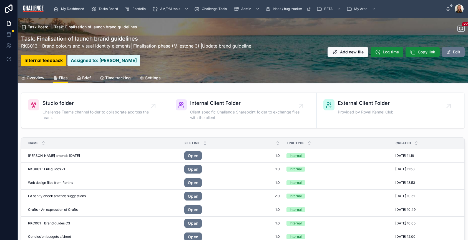
click at [40, 29] on span "Task Board" at bounding box center [38, 27] width 21 height 6
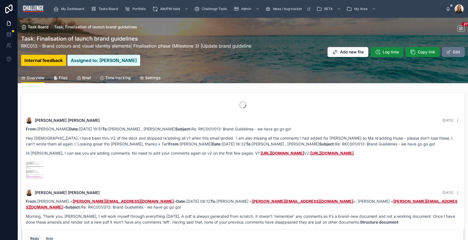
scroll to position [1323, 0]
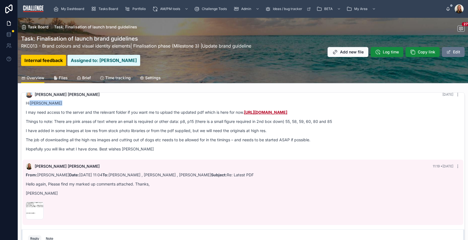
click at [64, 79] on span "Files" at bounding box center [63, 78] width 9 height 6
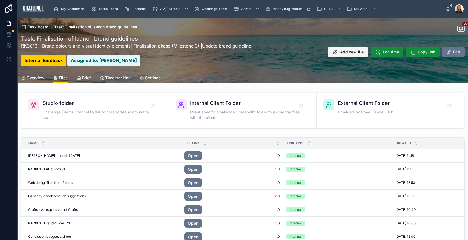
click at [335, 55] on button "Add new file" at bounding box center [348, 52] width 41 height 10
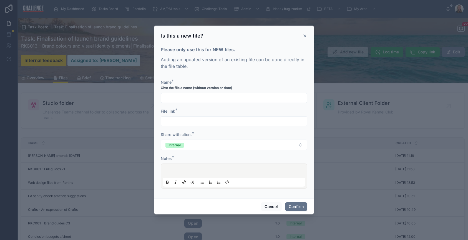
click at [218, 100] on input "text" at bounding box center [234, 98] width 146 height 8
type input "**********"
click at [178, 123] on input "text" at bounding box center [234, 121] width 146 height 8
paste input "**********"
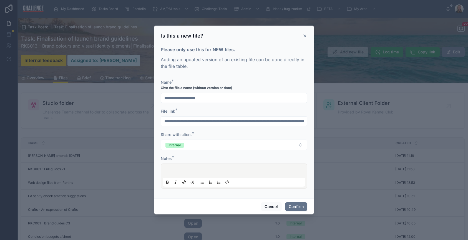
scroll to position [0, 265]
type input "**********"
click at [181, 169] on div at bounding box center [234, 175] width 143 height 21
click at [220, 171] on span "**********" at bounding box center [199, 171] width 70 height 4
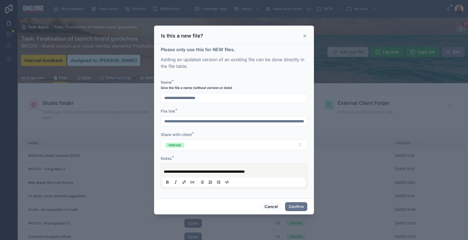
click at [276, 172] on p "**********" at bounding box center [235, 172] width 143 height 6
click at [303, 206] on button "Confirm" at bounding box center [296, 206] width 22 height 9
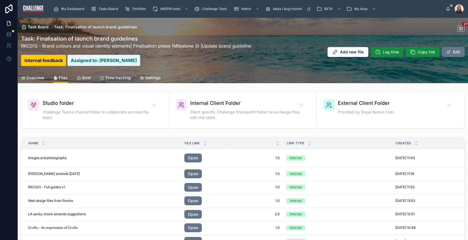
click at [36, 77] on span "Overview" at bounding box center [36, 78] width 18 height 6
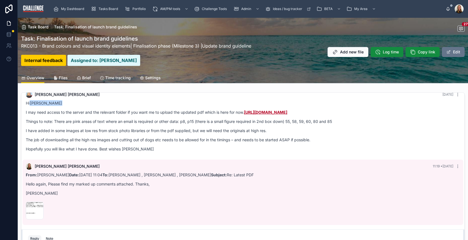
scroll to position [1317, 0]
click at [65, 77] on span "Files" at bounding box center [63, 78] width 9 height 6
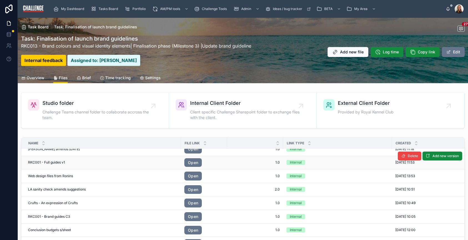
scroll to position [29, 0]
click at [342, 53] on span "Add new file" at bounding box center [352, 52] width 24 height 6
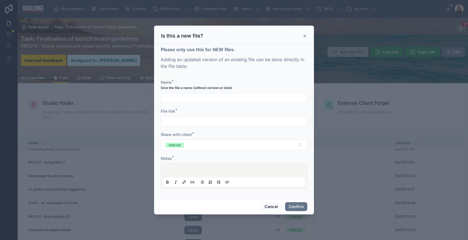
click at [203, 98] on input "text" at bounding box center [234, 98] width 146 height 8
type input "**********"
click at [172, 122] on input "text" at bounding box center [234, 121] width 146 height 8
paste input "**********"
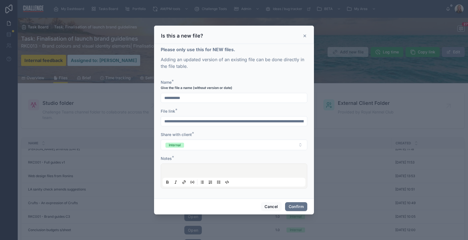
scroll to position [0, 373]
type input "**********"
click at [183, 167] on div at bounding box center [234, 175] width 143 height 21
click at [181, 170] on div at bounding box center [234, 175] width 143 height 21
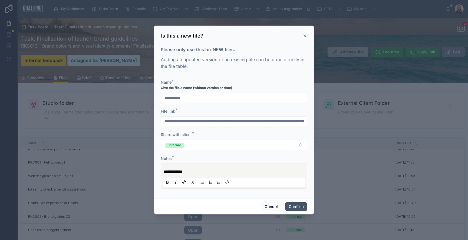
click at [299, 207] on button "Confirm" at bounding box center [296, 206] width 22 height 9
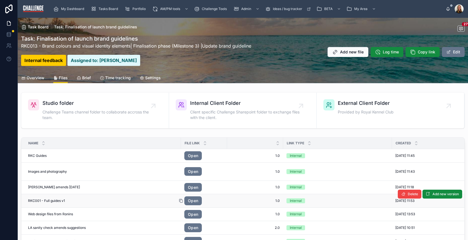
click at [187, 202] on div at bounding box center [183, 200] width 9 height 4
click at [193, 200] on link "Open" at bounding box center [192, 200] width 17 height 9
click at [37, 77] on span "Overview" at bounding box center [36, 78] width 18 height 6
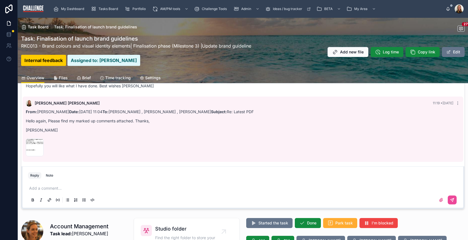
scroll to position [64, 0]
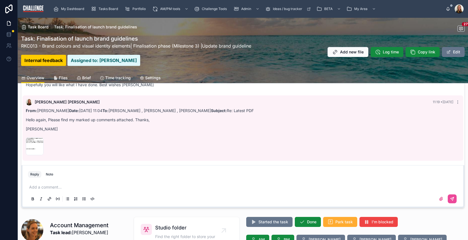
click at [62, 79] on span "Files" at bounding box center [63, 78] width 9 height 6
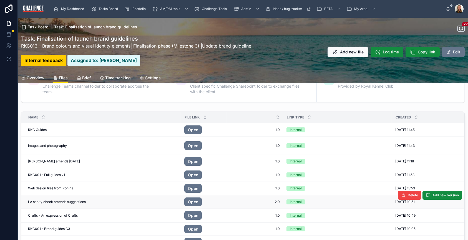
scroll to position [26, 0]
click at [34, 79] on span "Overview" at bounding box center [36, 78] width 18 height 6
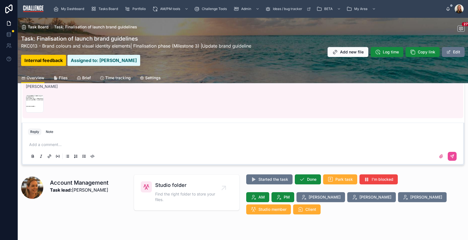
scroll to position [108, 0]
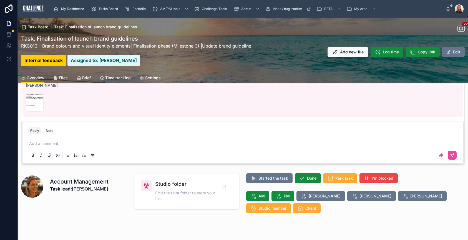
click at [64, 145] on p at bounding box center [244, 143] width 430 height 6
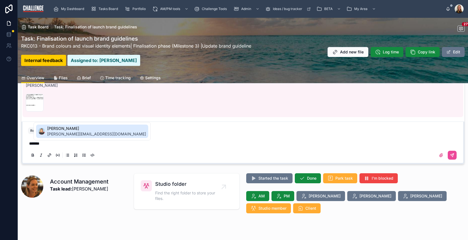
click at [72, 132] on span "[PERSON_NAME][EMAIL_ADDRESS][DOMAIN_NAME]" at bounding box center [96, 134] width 99 height 6
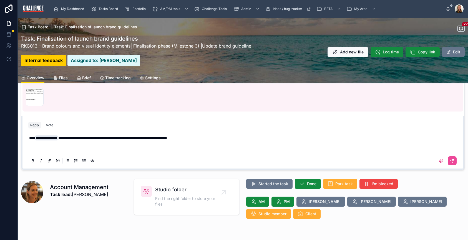
scroll to position [97, 0]
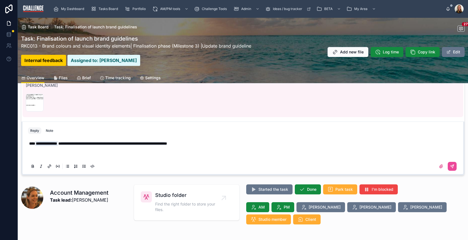
click at [212, 144] on p "**********" at bounding box center [244, 148] width 430 height 17
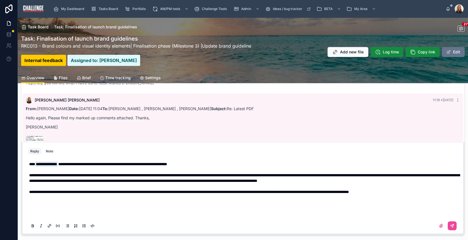
scroll to position [28, 0]
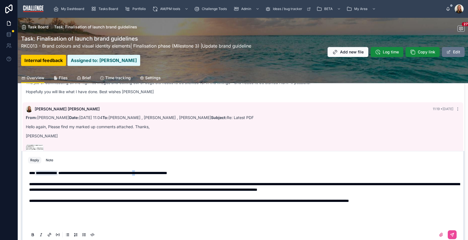
drag, startPoint x: 164, startPoint y: 162, endPoint x: 160, endPoint y: 162, distance: 3.7
click at [160, 171] on span "**********" at bounding box center [112, 173] width 109 height 4
click at [91, 198] on span "**********" at bounding box center [189, 200] width 320 height 4
drag, startPoint x: 44, startPoint y: 172, endPoint x: 22, endPoint y: 173, distance: 21.7
click at [22, 173] on div "**********" at bounding box center [242, 197] width 443 height 92
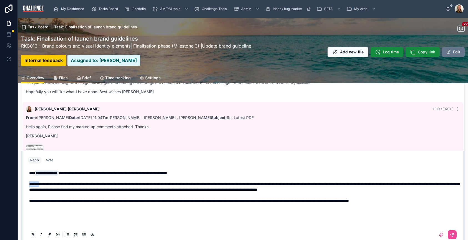
click at [33, 233] on icon at bounding box center [33, 234] width 4 height 4
drag, startPoint x: 44, startPoint y: 196, endPoint x: 27, endPoint y: 223, distance: 31.8
click at [29, 198] on span "**********" at bounding box center [189, 200] width 320 height 4
click at [32, 232] on icon at bounding box center [33, 234] width 4 height 4
drag, startPoint x: 82, startPoint y: 212, endPoint x: 97, endPoint y: 169, distance: 45.6
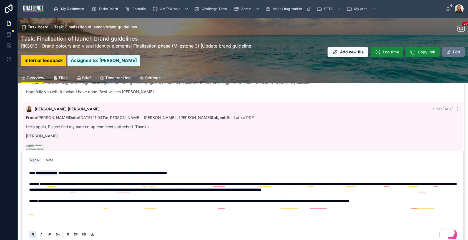
click at [83, 212] on p "**********" at bounding box center [244, 198] width 430 height 56
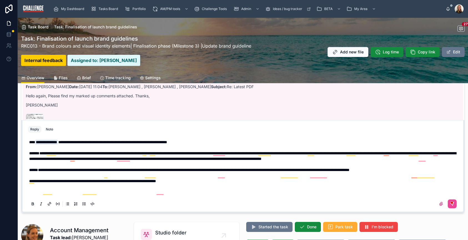
scroll to position [54, 0]
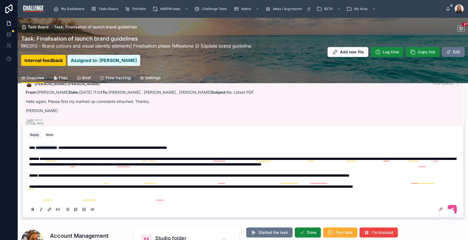
click at [202, 184] on span "**********" at bounding box center [191, 186] width 324 height 4
click at [62, 188] on p "**********" at bounding box center [244, 173] width 430 height 56
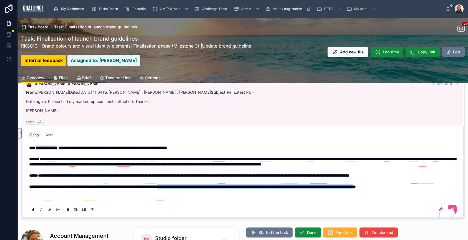
drag, startPoint x: 49, startPoint y: 186, endPoint x: 203, endPoint y: 181, distance: 154.2
click at [203, 184] on span "**********" at bounding box center [192, 186] width 327 height 4
click at [42, 208] on icon at bounding box center [41, 209] width 4 height 4
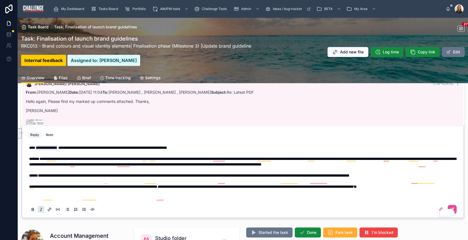
click at [118, 194] on p "**********" at bounding box center [244, 173] width 430 height 56
click at [62, 186] on p "**********" at bounding box center [244, 173] width 430 height 56
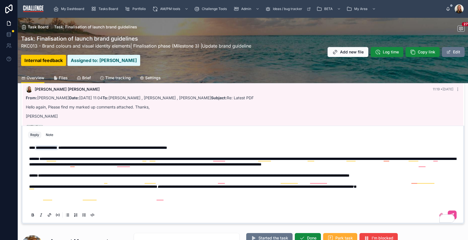
scroll to position [42, 0]
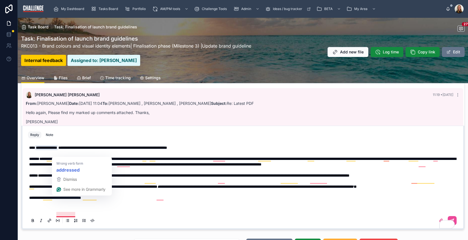
click at [75, 197] on span "**********" at bounding box center [55, 197] width 52 height 4
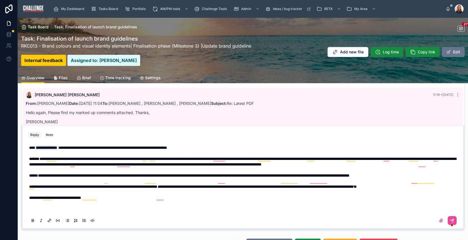
click at [115, 199] on p "**********" at bounding box center [244, 178] width 430 height 67
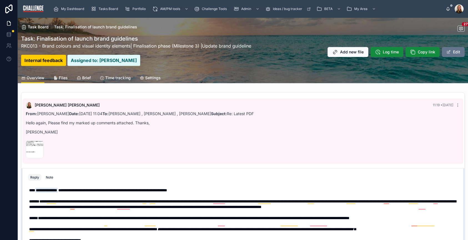
scroll to position [62, 0]
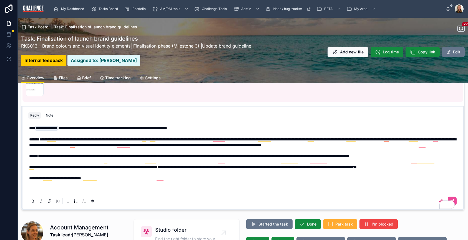
click at [90, 126] on span "**********" at bounding box center [112, 128] width 109 height 4
click at [103, 126] on span "**********" at bounding box center [113, 128] width 110 height 4
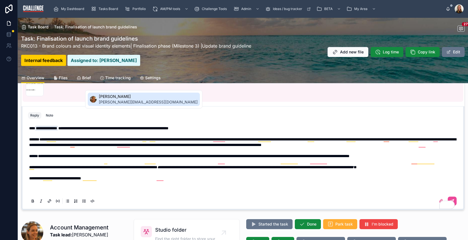
click at [109, 99] on span "[PERSON_NAME][EMAIL_ADDRESS][DOMAIN_NAME]" at bounding box center [148, 102] width 99 height 6
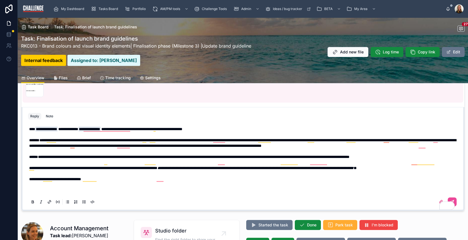
scroll to position [61, 0]
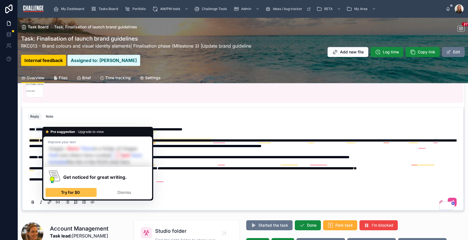
click at [219, 155] on span "**********" at bounding box center [193, 157] width 311 height 4
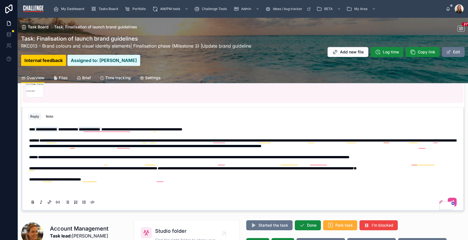
click at [148, 138] on span "**********" at bounding box center [242, 142] width 427 height 9
click at [220, 138] on span "**********" at bounding box center [242, 142] width 427 height 9
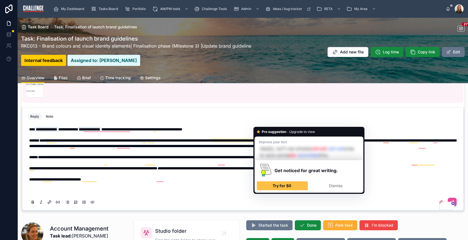
click at [264, 138] on span "**********" at bounding box center [242, 142] width 427 height 9
click at [233, 155] on span "**********" at bounding box center [193, 157] width 311 height 4
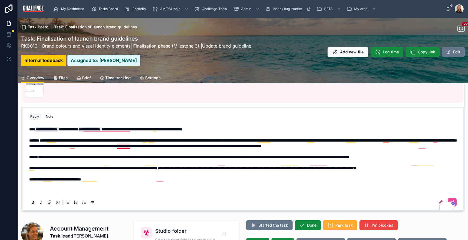
click at [123, 138] on span "**********" at bounding box center [242, 142] width 427 height 9
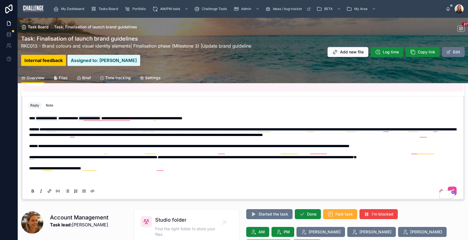
scroll to position [81, 0]
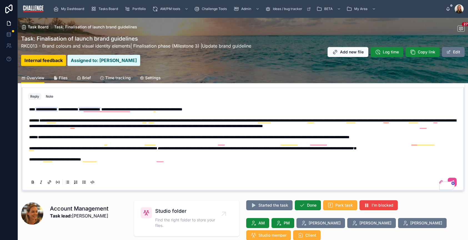
click at [68, 115] on p "**********" at bounding box center [244, 139] width 430 height 67
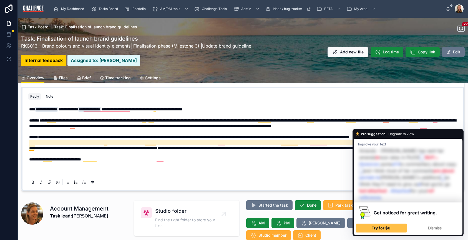
click at [350, 135] on span "**********" at bounding box center [193, 137] width 311 height 4
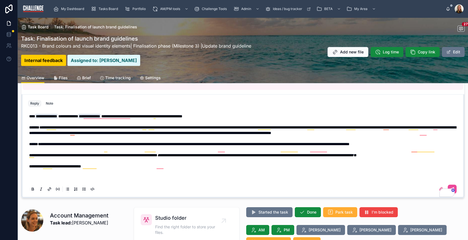
scroll to position [61, 0]
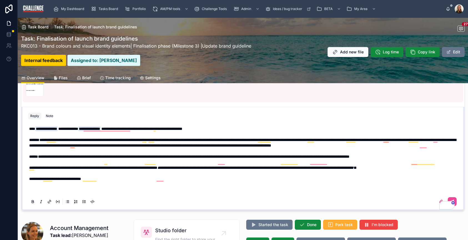
click at [231, 126] on p "**********" at bounding box center [244, 159] width 430 height 67
drag, startPoint x: 301, startPoint y: 113, endPoint x: 226, endPoint y: 112, distance: 74.4
click at [226, 126] on p "**********" at bounding box center [244, 159] width 430 height 67
click at [33, 200] on icon at bounding box center [33, 201] width 4 height 4
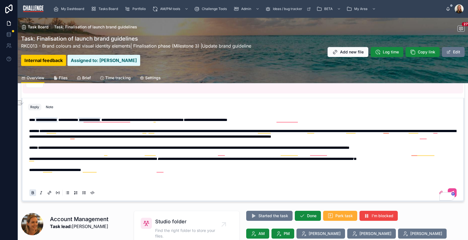
scroll to position [71, 0]
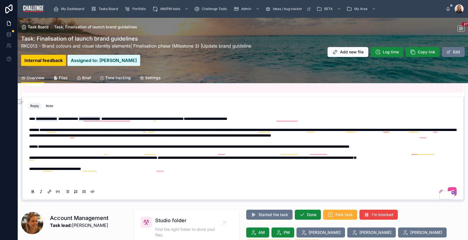
click at [103, 169] on p "**********" at bounding box center [244, 149] width 430 height 67
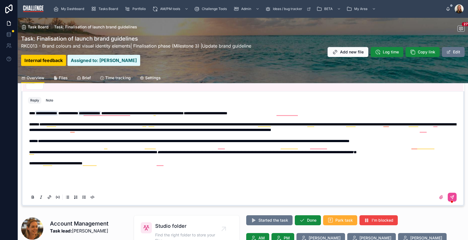
scroll to position [60, 0]
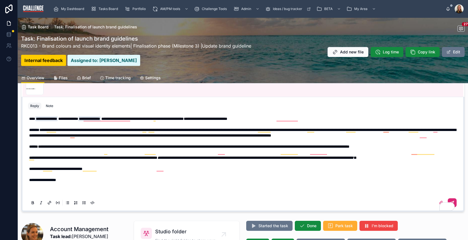
click at [451, 203] on icon at bounding box center [452, 202] width 3 height 3
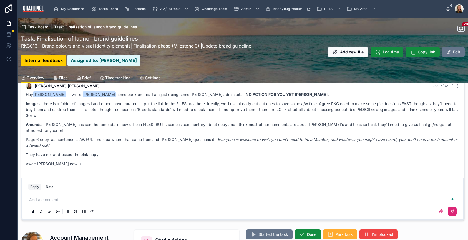
scroll to position [2160, 0]
